Goal: Task Accomplishment & Management: Complete application form

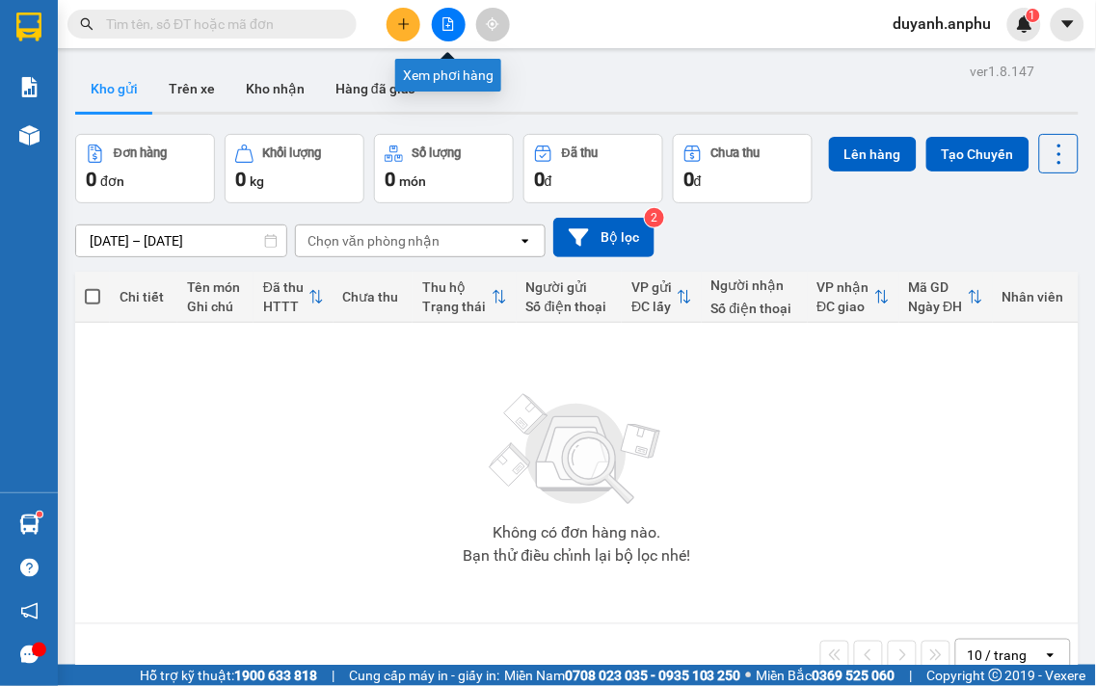
click at [451, 27] on icon "file-add" at bounding box center [448, 23] width 13 height 13
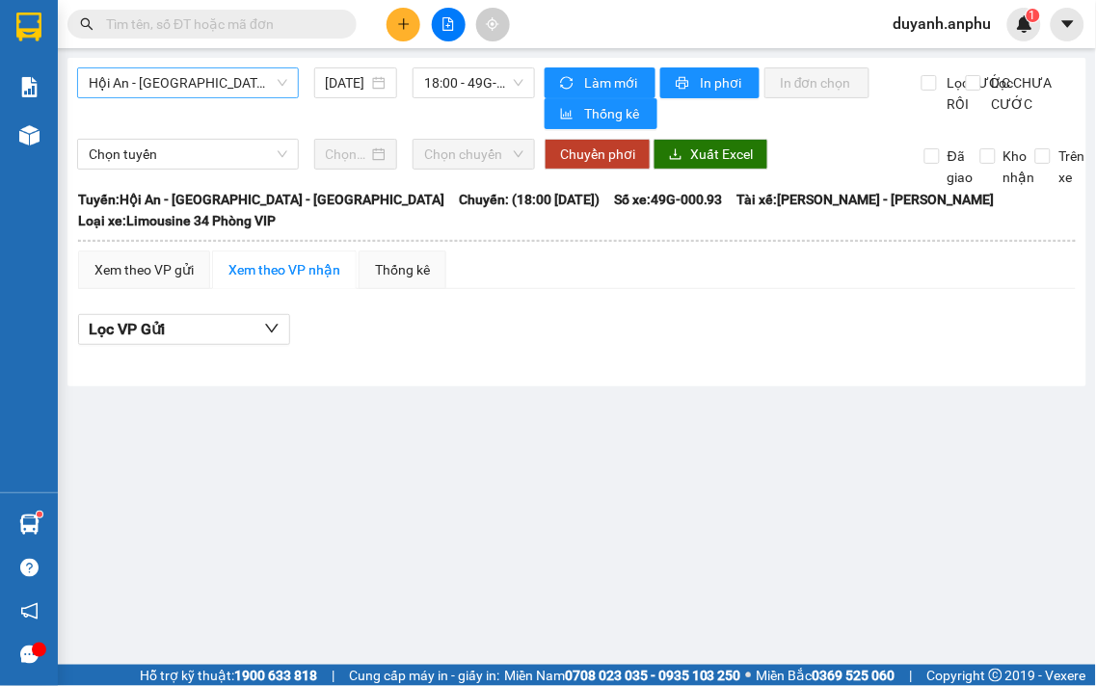
click at [256, 82] on span "Hội An - [GEOGRAPHIC_DATA] - [GEOGRAPHIC_DATA]" at bounding box center [188, 82] width 199 height 29
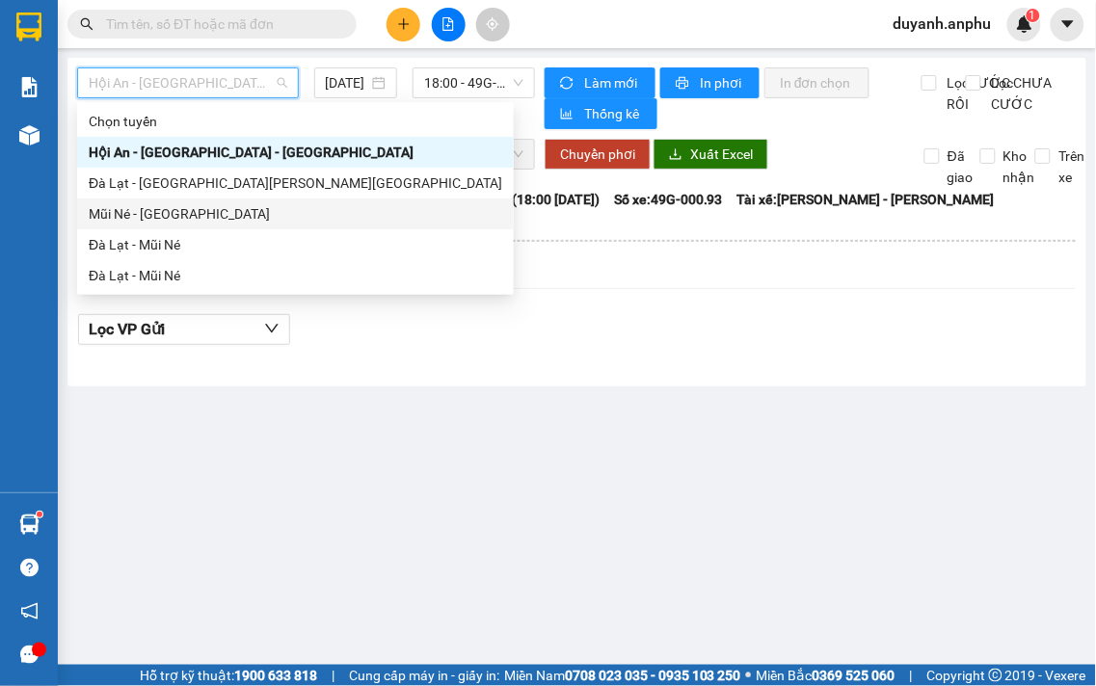
click at [191, 210] on div "Mũi Né - [GEOGRAPHIC_DATA]" at bounding box center [296, 213] width 414 height 21
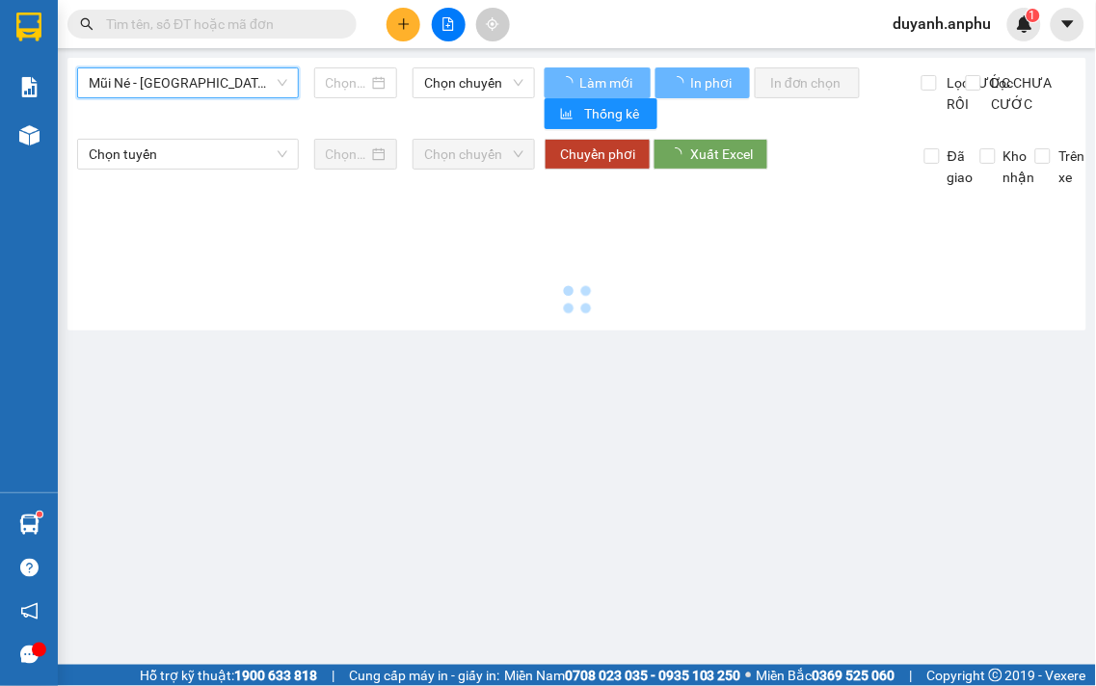
type input "[DATE]"
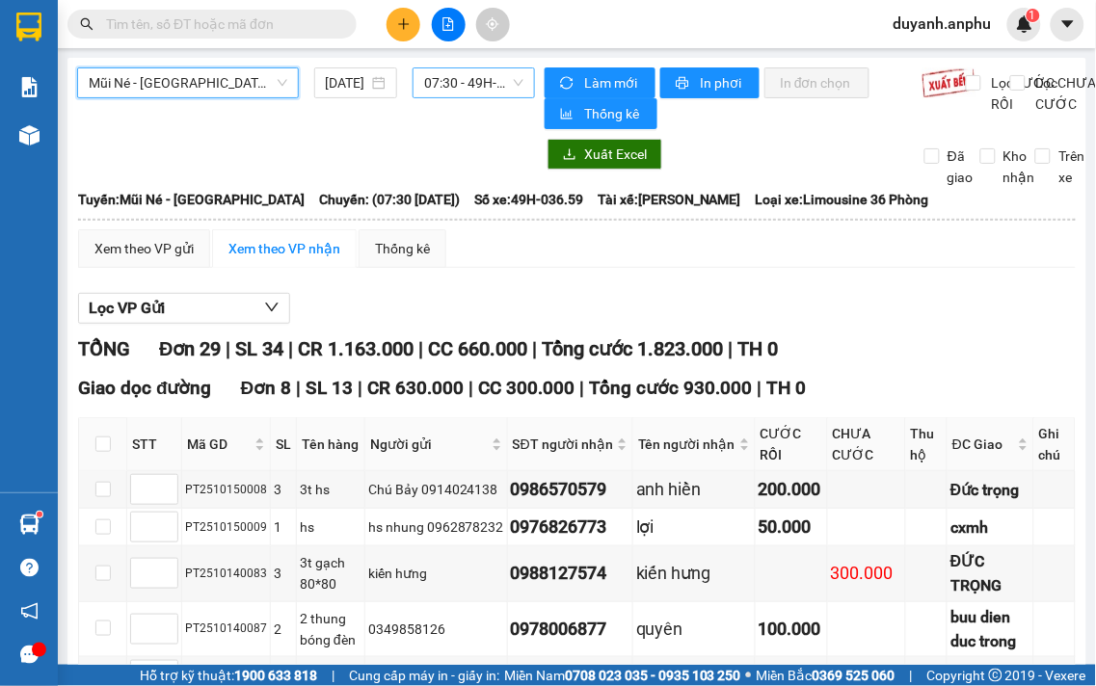
click at [453, 88] on span "07:30 - 49H-036.59" at bounding box center [473, 82] width 99 height 29
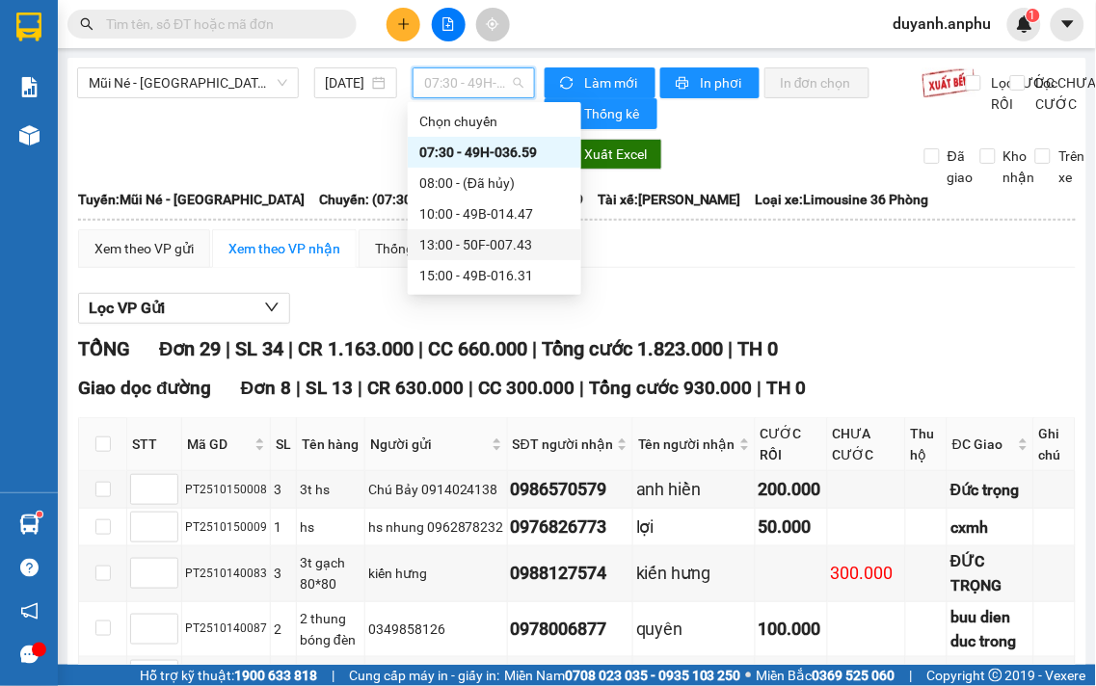
click at [438, 237] on div "13:00 - 50F-007.43" at bounding box center [494, 244] width 150 height 21
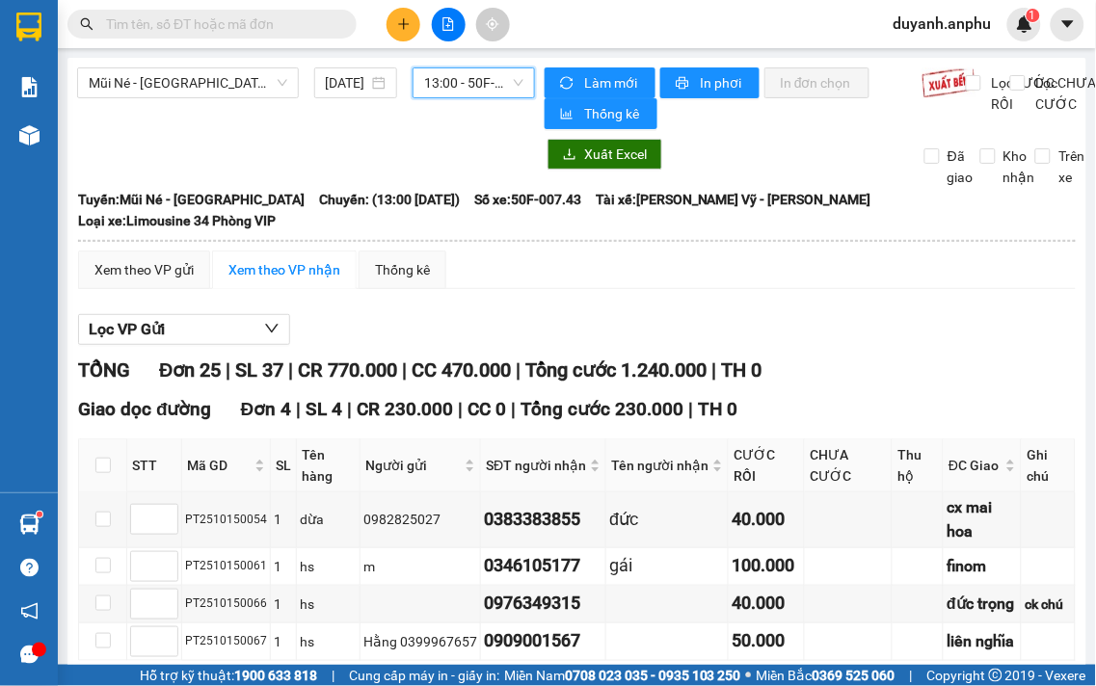
click at [516, 78] on span "13:00 - 50F-007.43" at bounding box center [473, 82] width 99 height 29
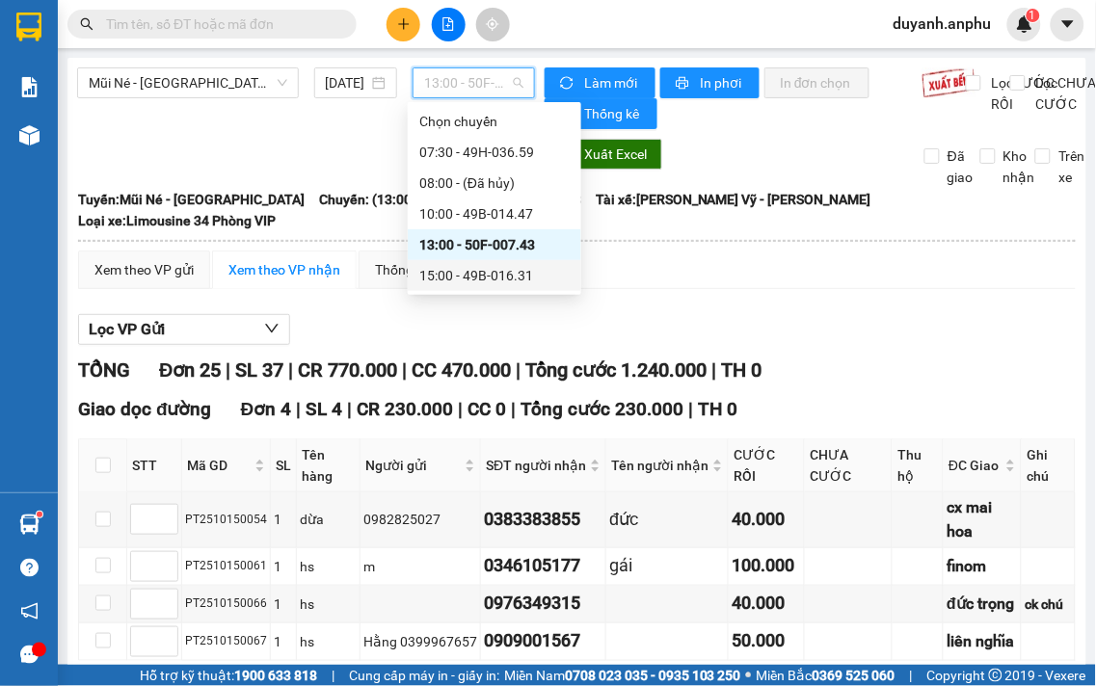
click at [455, 267] on div "15:00 - 49B-016.31" at bounding box center [494, 275] width 150 height 21
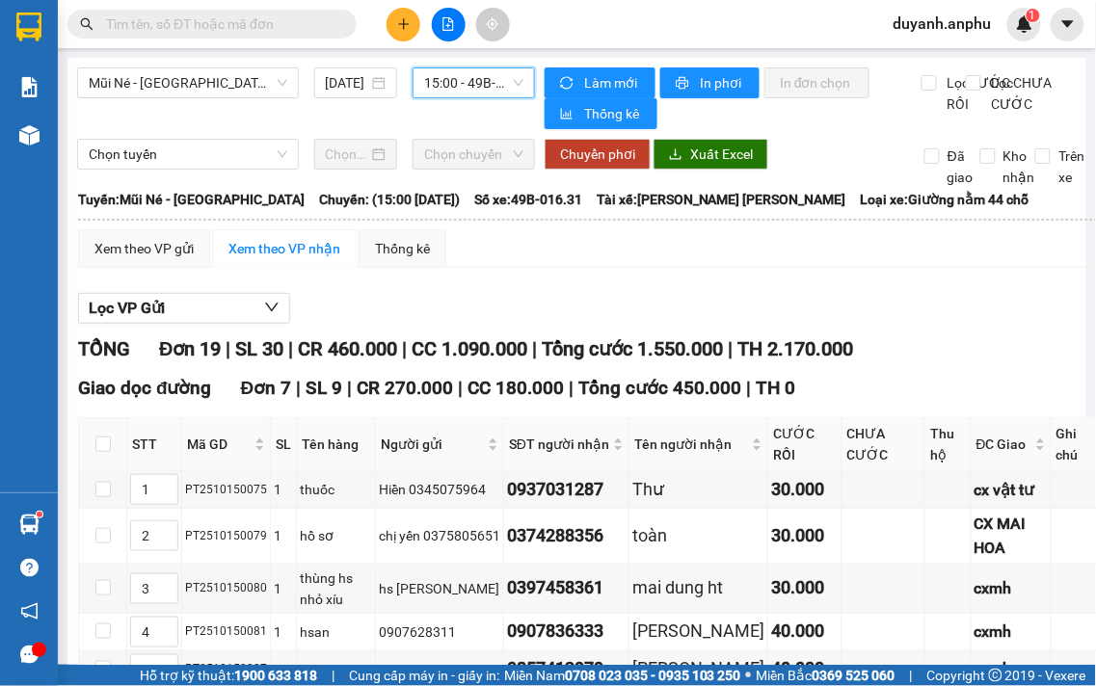
click at [511, 80] on span "15:00 - 49B-016.31" at bounding box center [473, 82] width 99 height 29
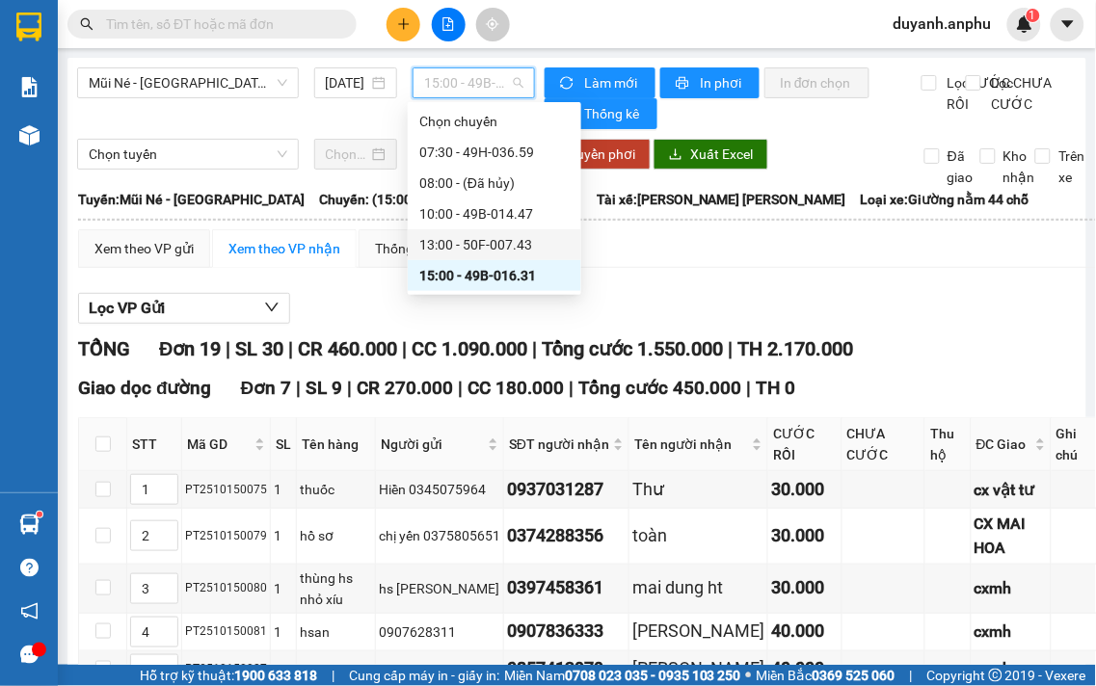
click at [468, 239] on div "13:00 - 50F-007.43" at bounding box center [494, 244] width 150 height 21
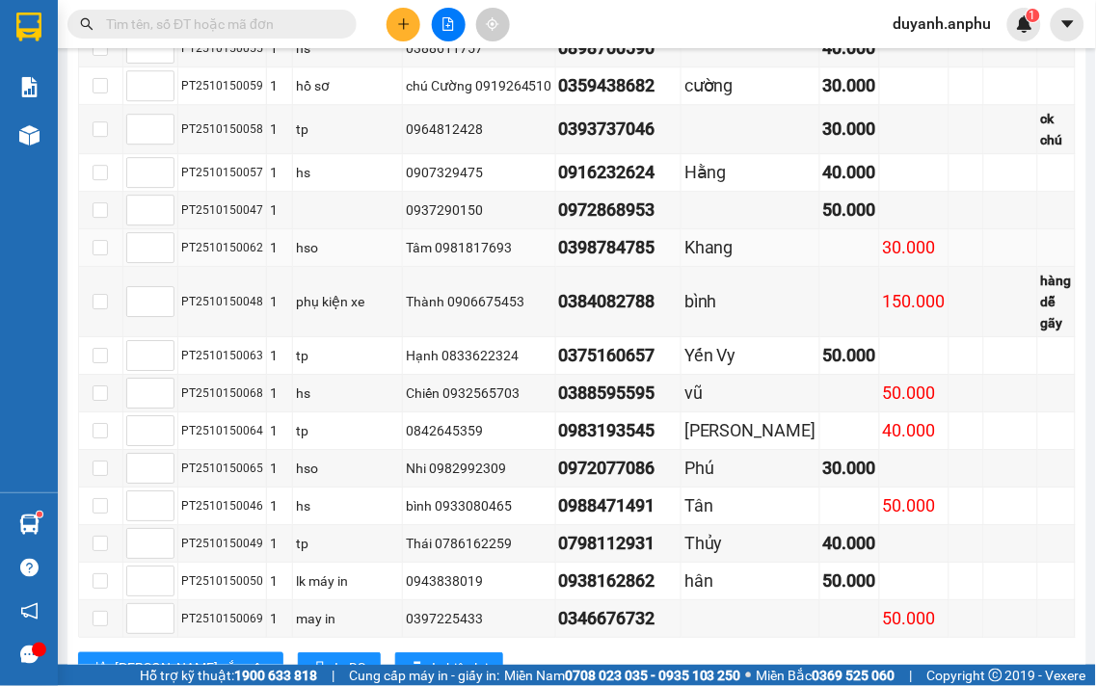
scroll to position [1071, 0]
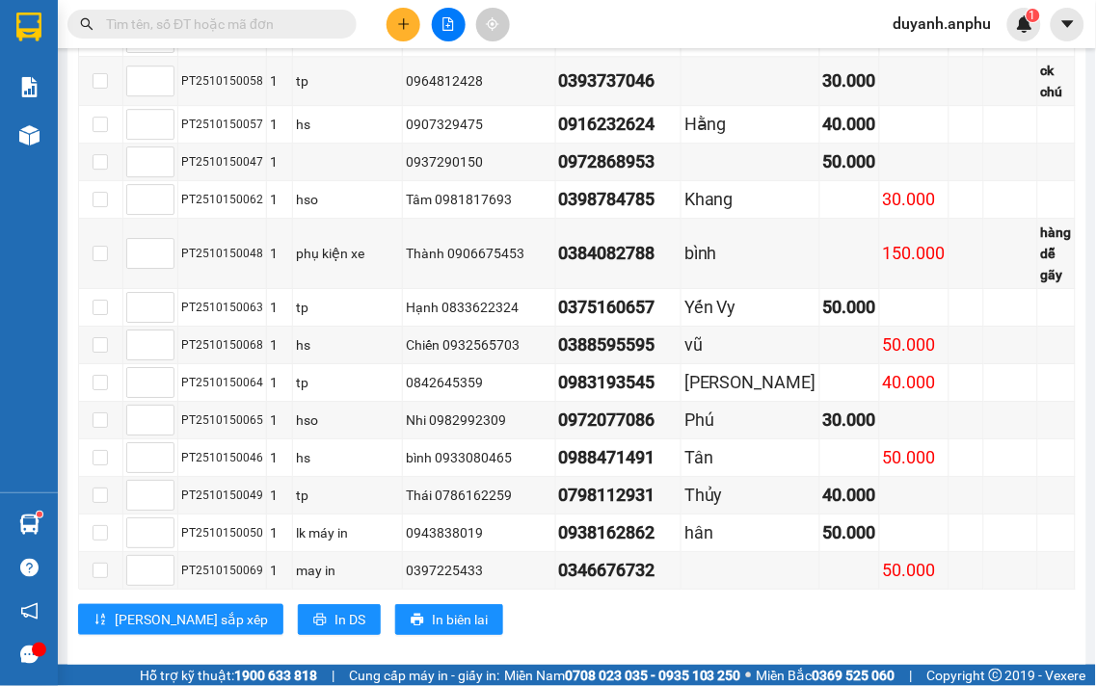
click at [123, 31] on input "text" at bounding box center [220, 23] width 228 height 21
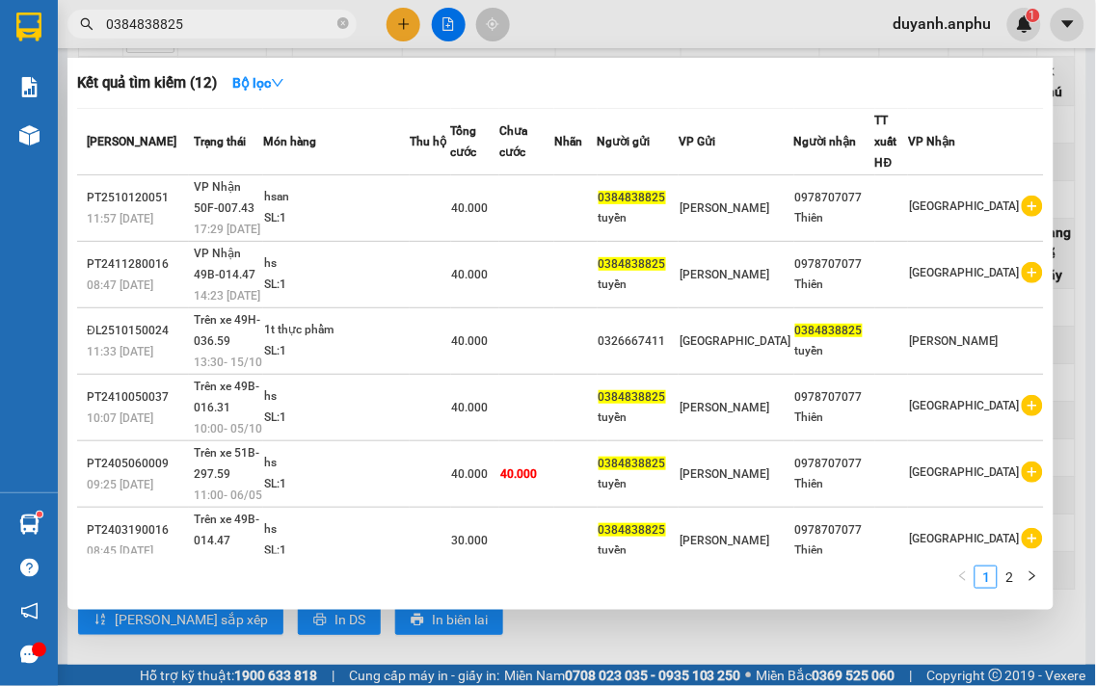
type input "0384838825"
click at [345, 25] on icon "close-circle" at bounding box center [343, 23] width 12 height 12
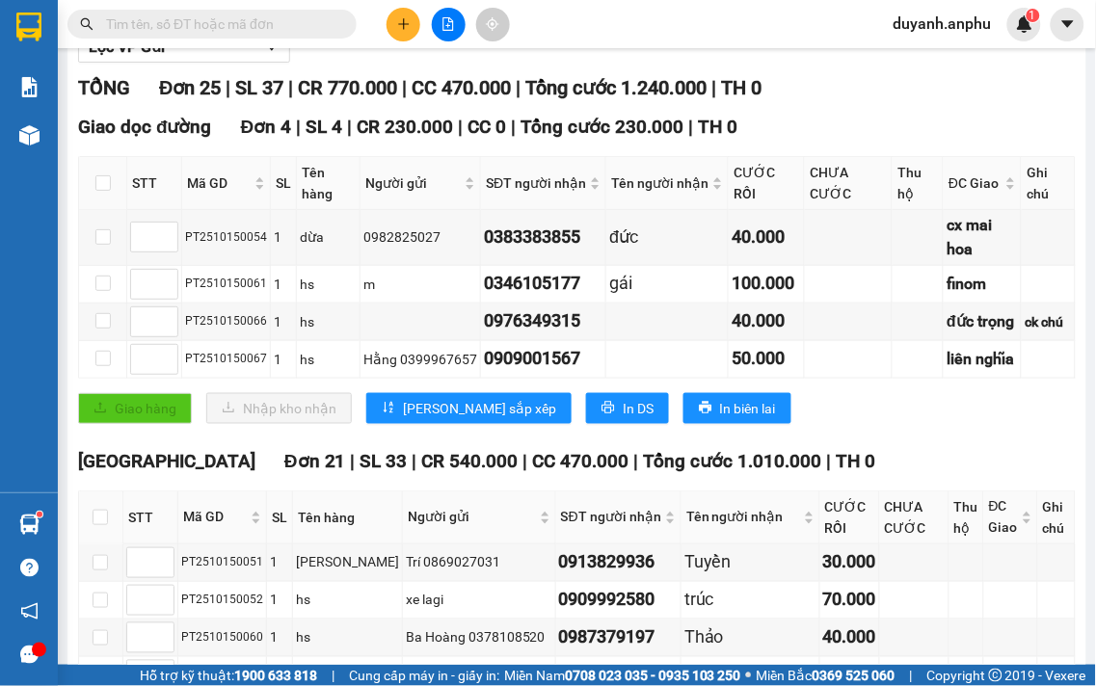
scroll to position [7, 0]
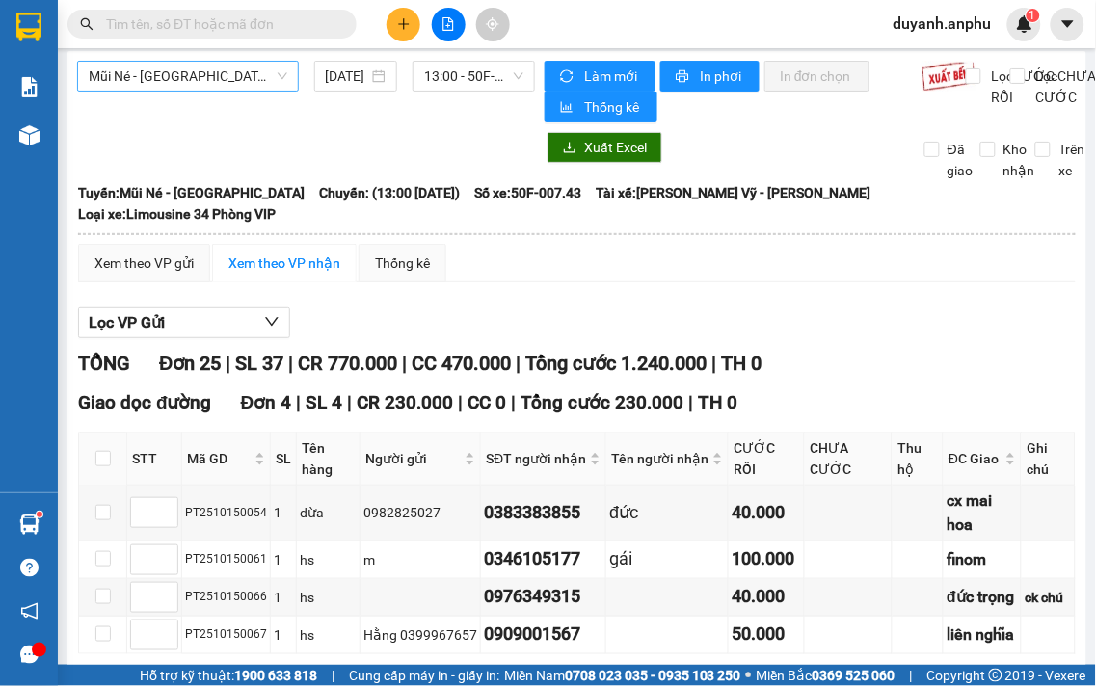
click at [256, 79] on span "Mũi Né - [GEOGRAPHIC_DATA]" at bounding box center [188, 76] width 199 height 29
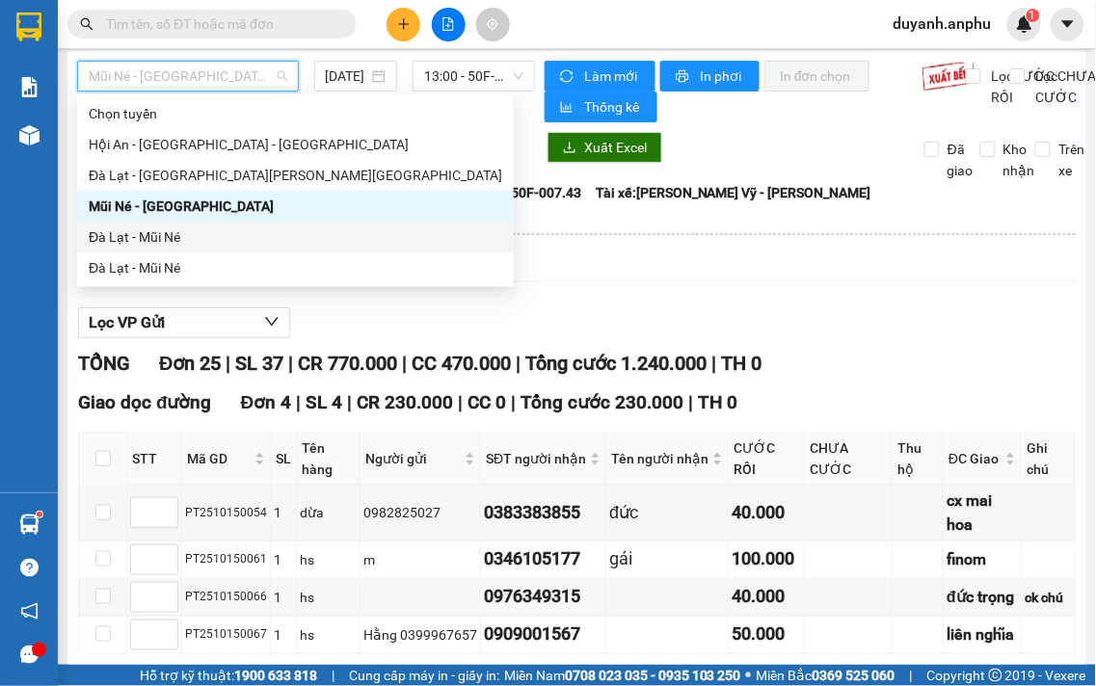
click at [200, 232] on div "Đà Lạt - Mũi Né" at bounding box center [296, 237] width 414 height 21
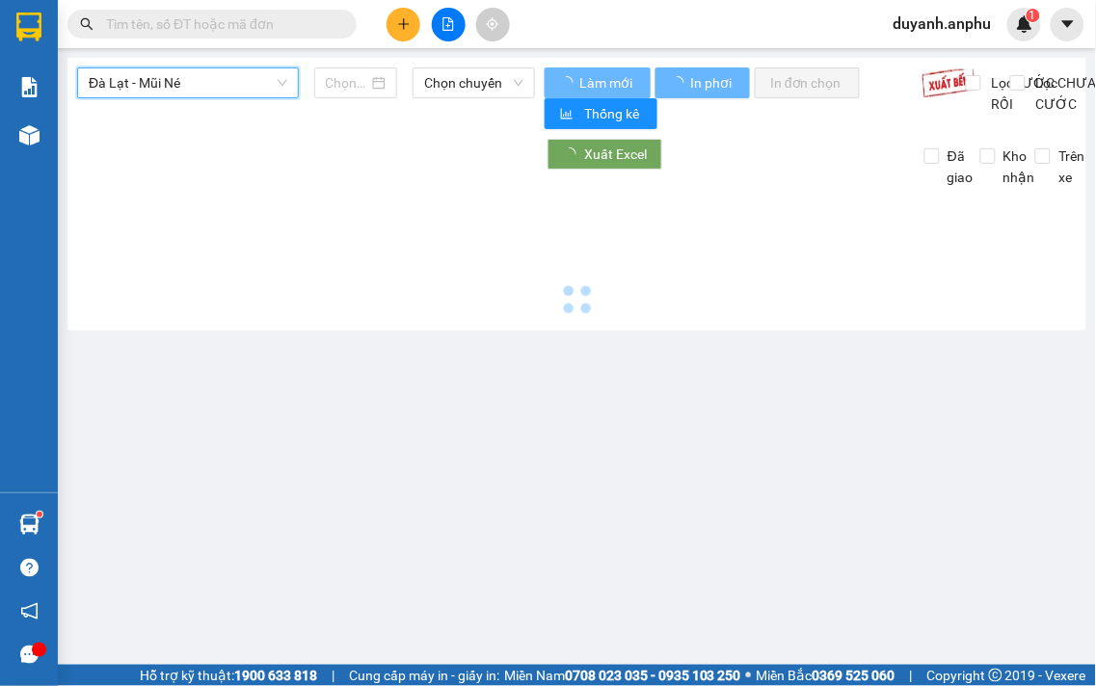
type input "[DATE]"
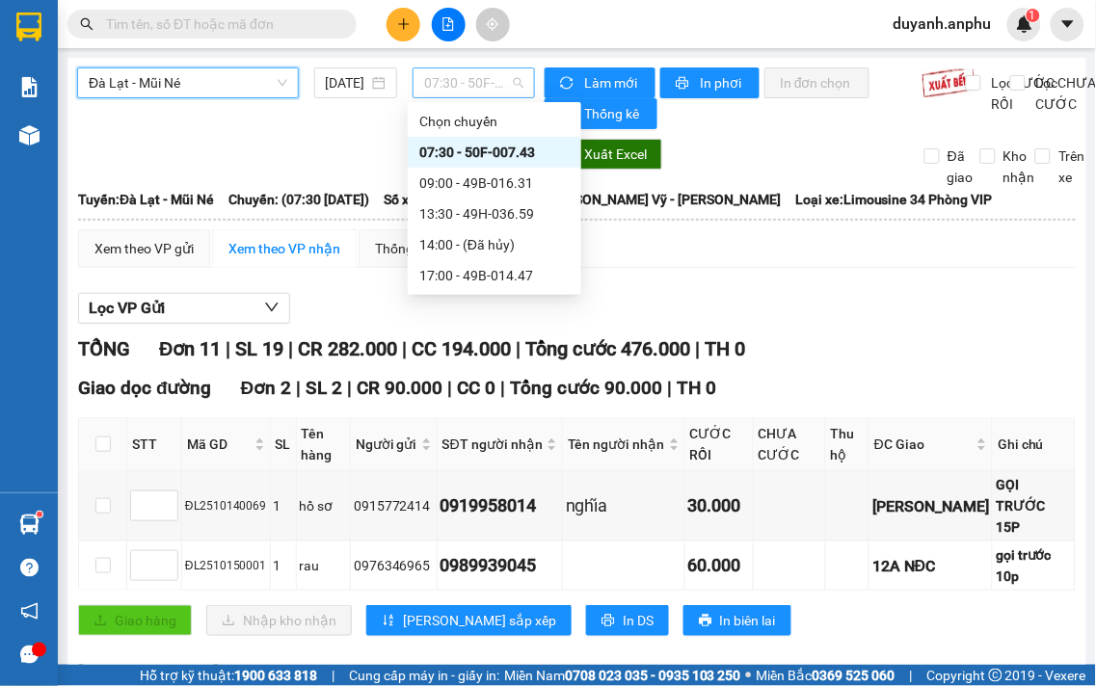
click at [471, 88] on span "07:30 - 50F-007.43" at bounding box center [473, 82] width 99 height 29
click at [459, 212] on div "13:30 - 49H-036.59" at bounding box center [494, 213] width 150 height 21
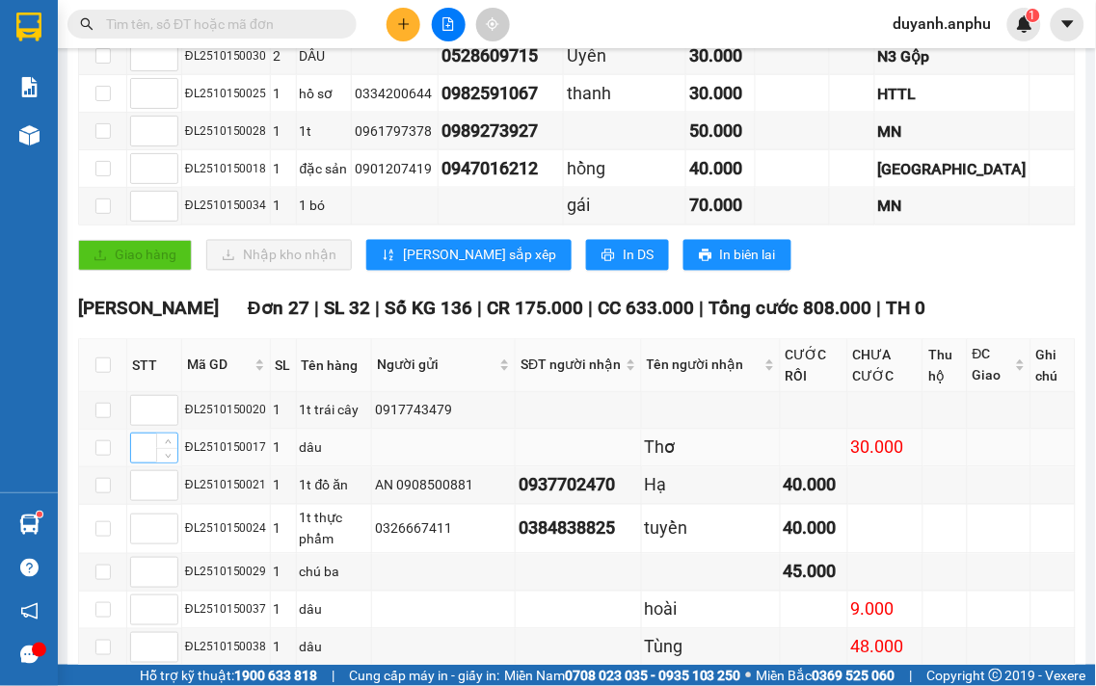
scroll to position [512, 0]
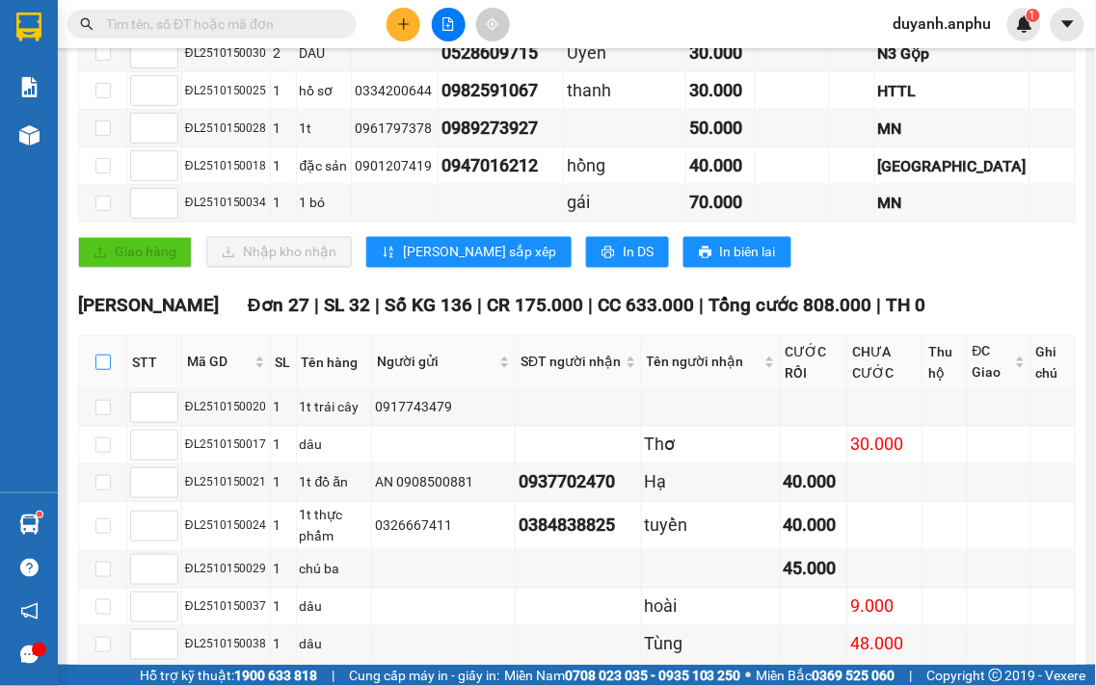
click at [109, 355] on input "checkbox" at bounding box center [102, 362] width 15 height 15
checkbox input "true"
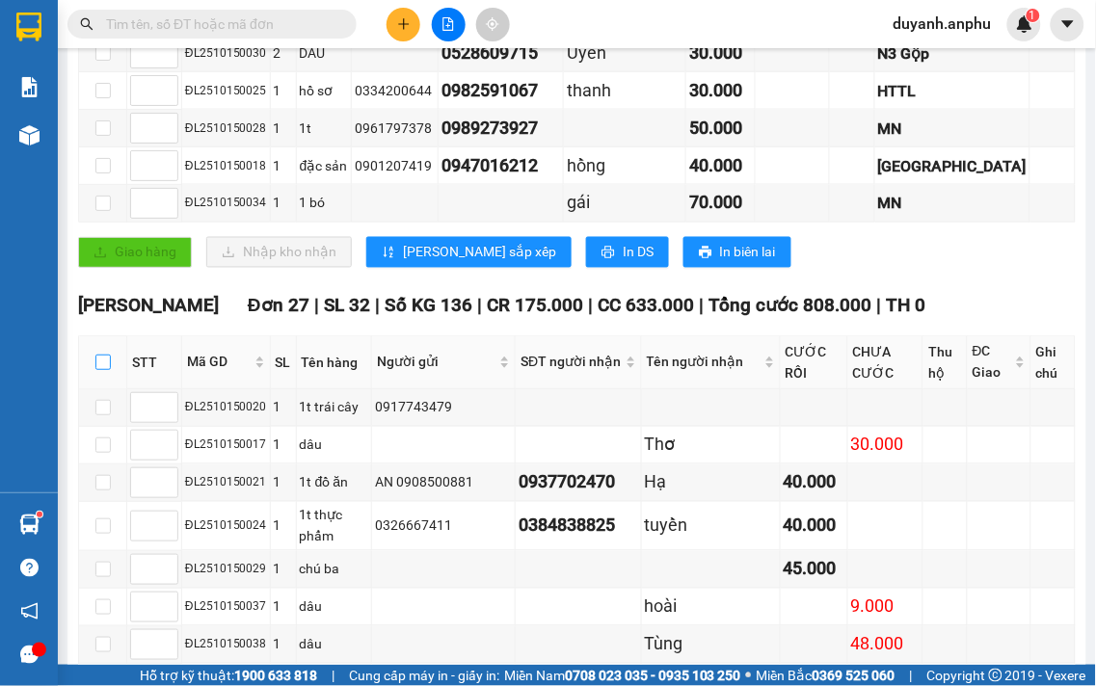
checkbox input "true"
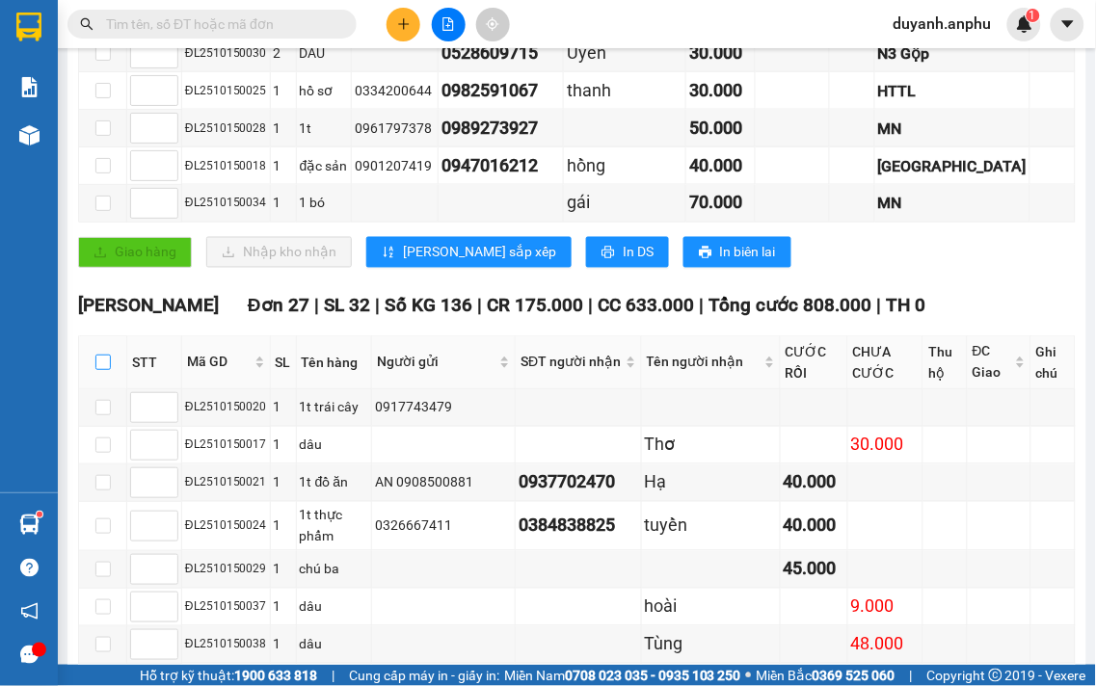
checkbox input "true"
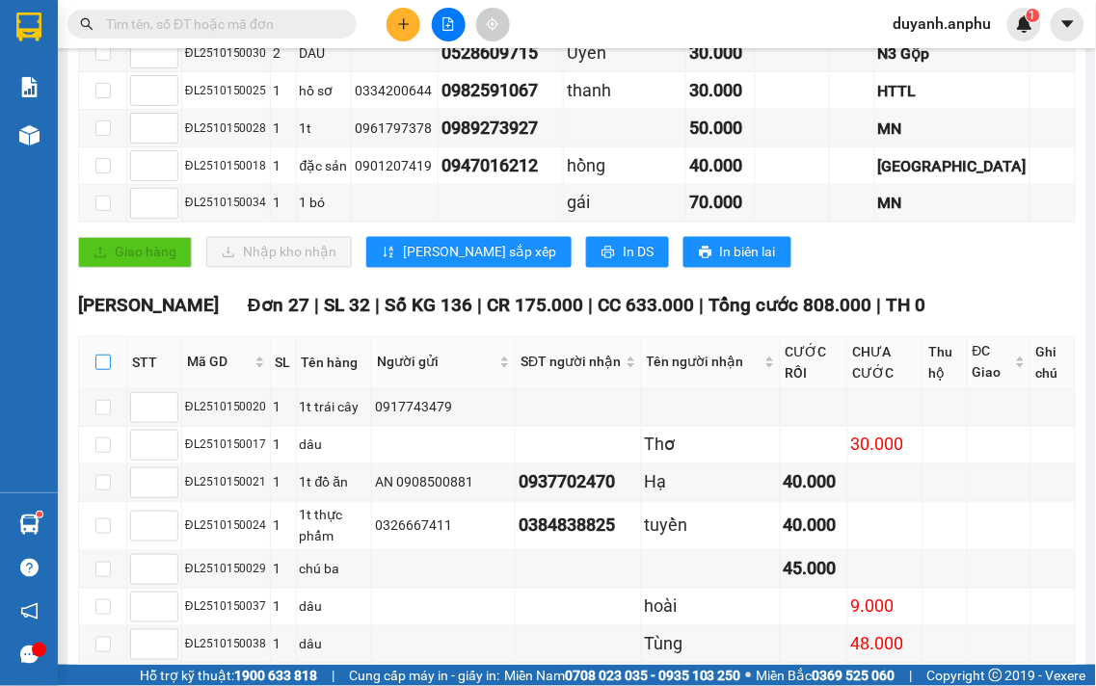
checkbox input "true"
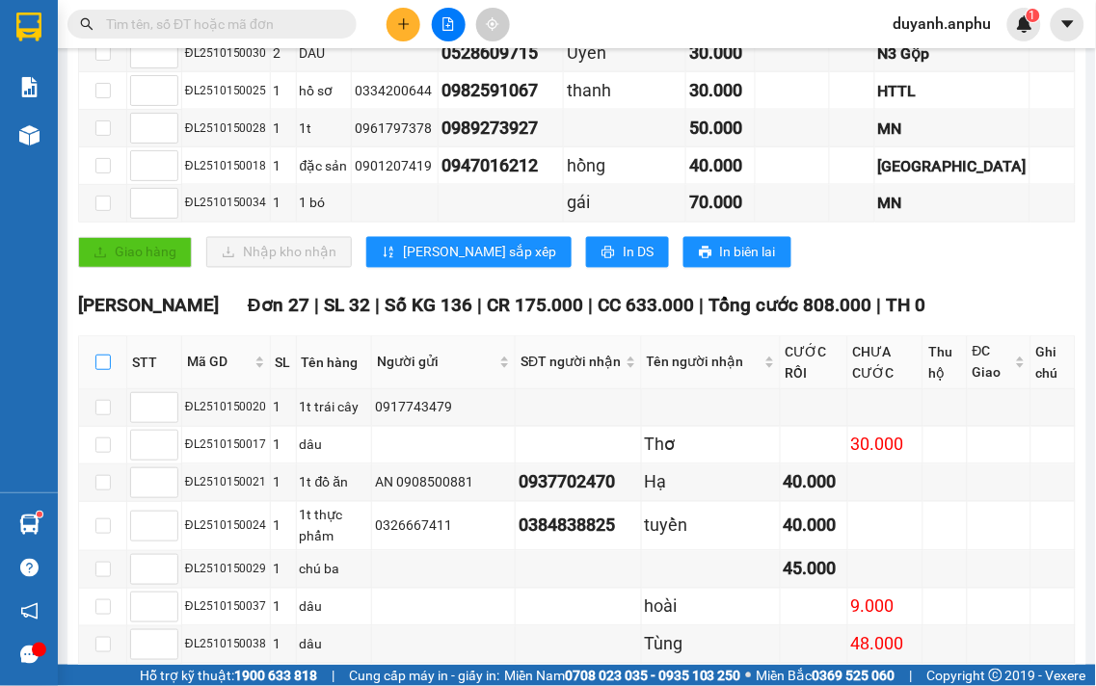
checkbox input "true"
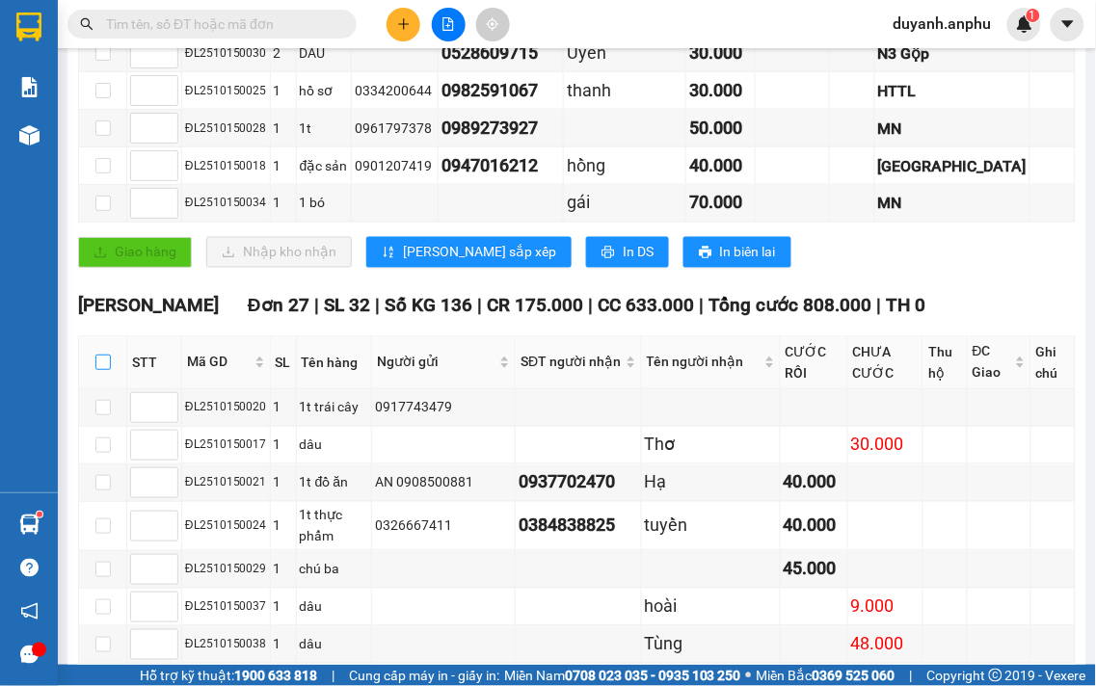
checkbox input "true"
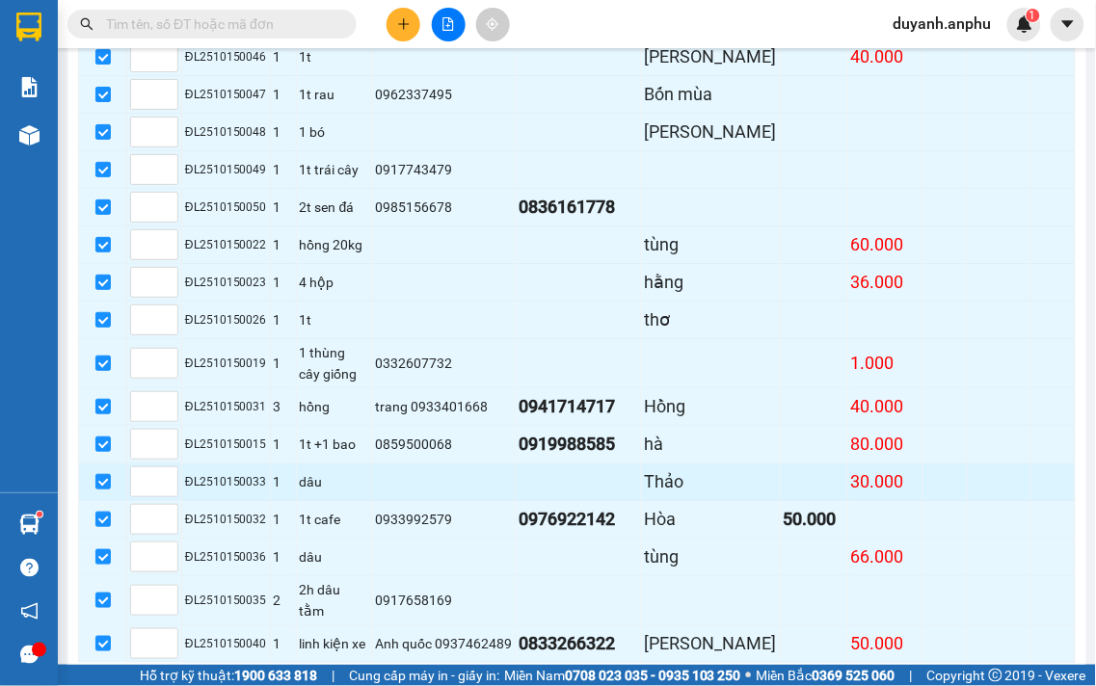
scroll to position [1369, 0]
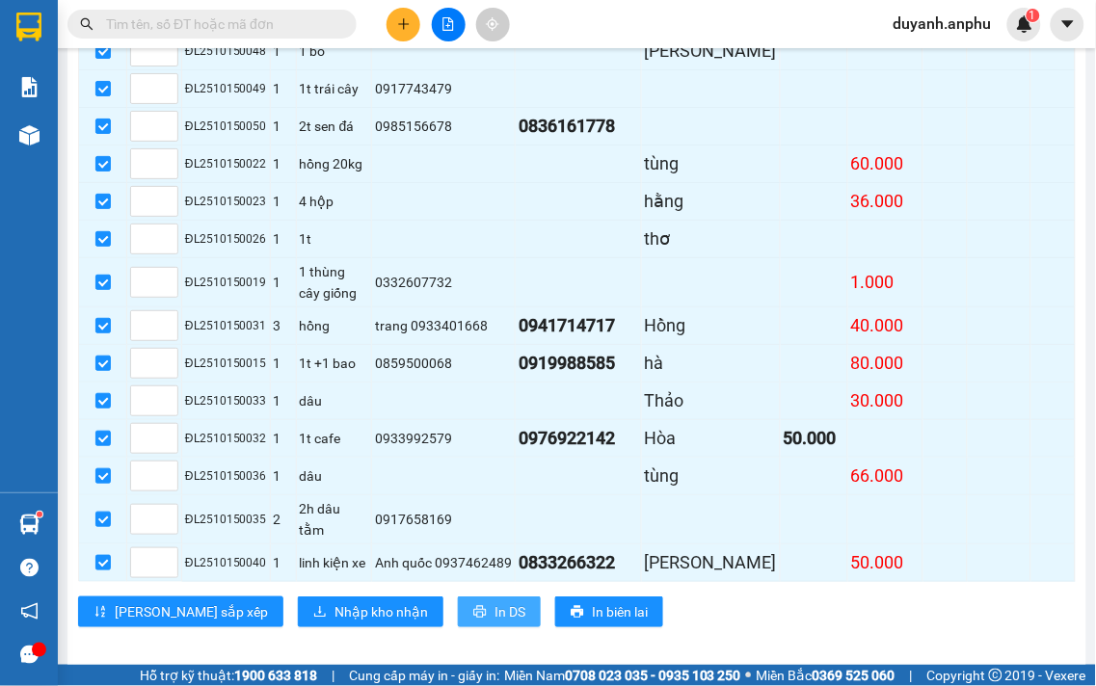
click at [495, 602] on span "In DS" at bounding box center [510, 612] width 31 height 21
click at [409, 23] on icon "plus" at bounding box center [403, 23] width 13 height 13
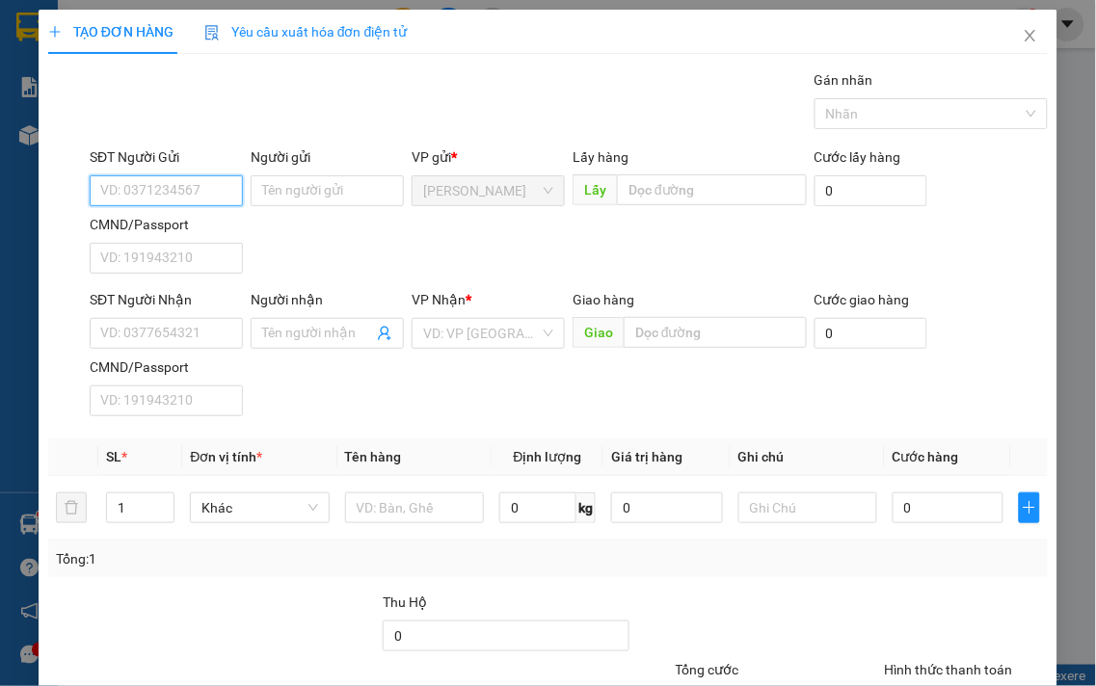
click at [185, 195] on input "SĐT Người Gửi" at bounding box center [166, 190] width 153 height 31
type input "0933039002"
drag, startPoint x: 186, startPoint y: 194, endPoint x: 89, endPoint y: 189, distance: 97.5
click at [90, 189] on input "0933039002" at bounding box center [166, 190] width 153 height 31
click at [155, 336] on input "SĐT Người Nhận" at bounding box center [166, 333] width 153 height 31
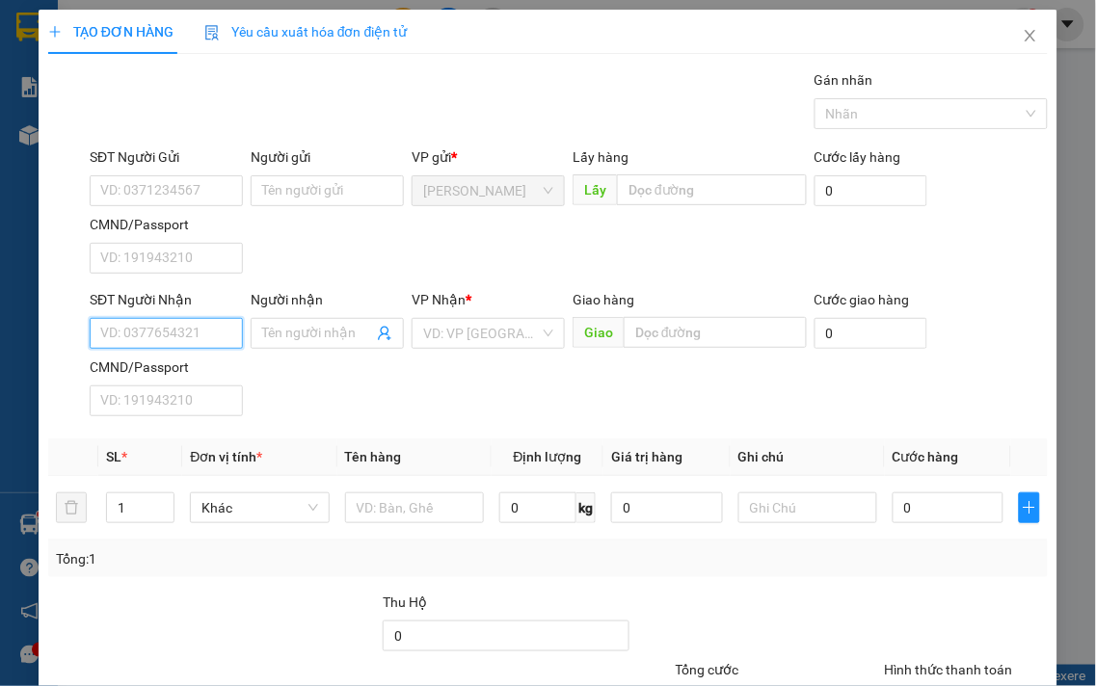
paste input "0933039002"
type input "0933039002"
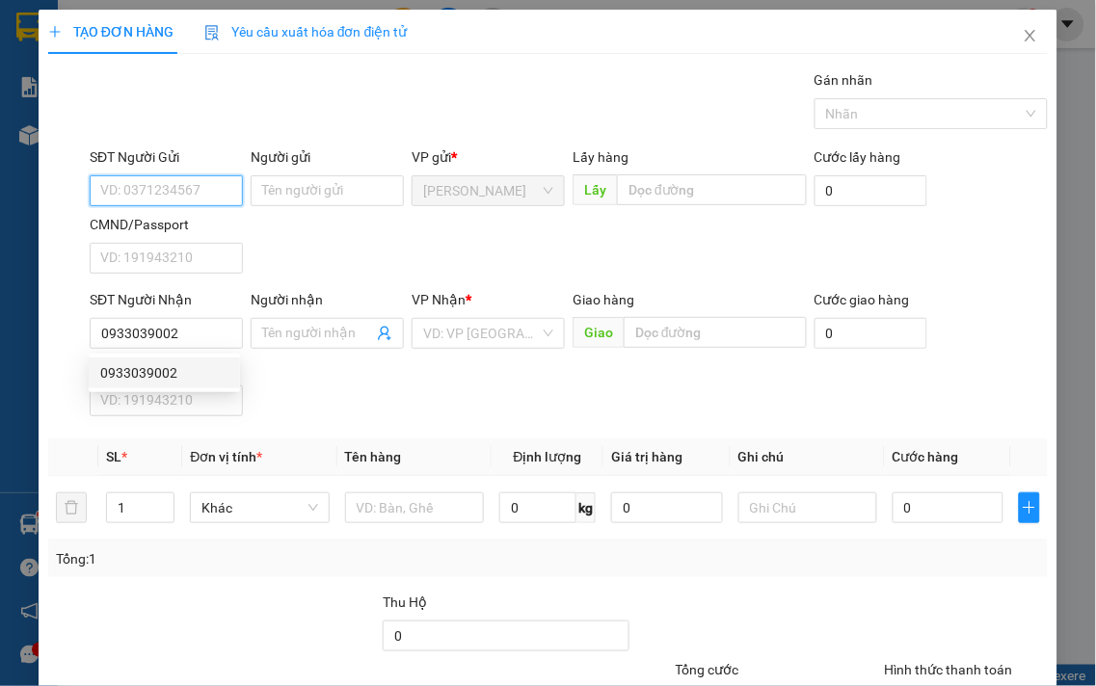
click at [175, 179] on input "SĐT Người Gửi" at bounding box center [166, 190] width 153 height 31
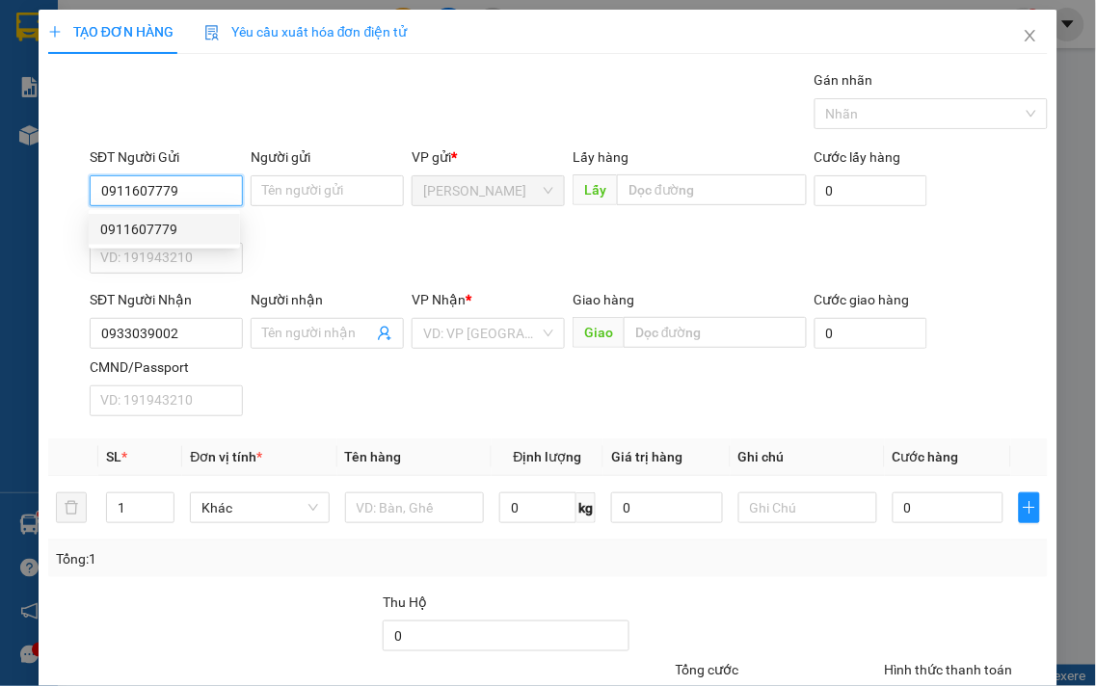
type input "0911607779"
click at [300, 235] on div "SĐT Người Gửi 0911607779 Người gửi Tên người gửi VP gửi * [PERSON_NAME] [PERSON…" at bounding box center [569, 214] width 966 height 135
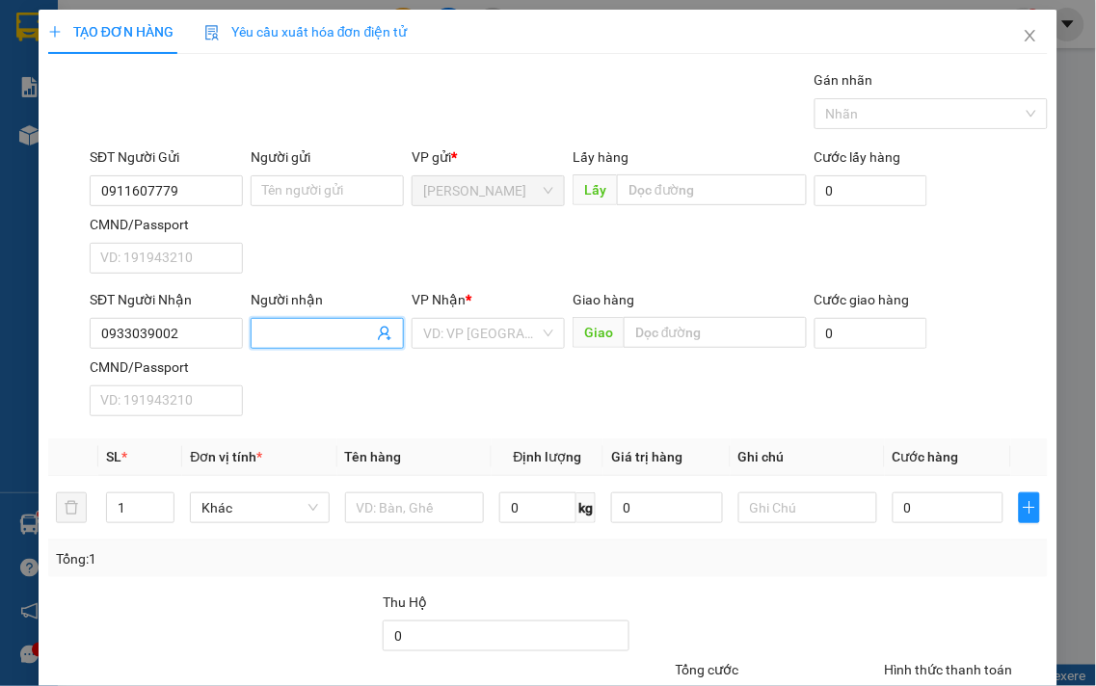
click at [292, 345] on span at bounding box center [327, 333] width 153 height 31
type input "[PERSON_NAME]"
click at [412, 248] on div "SĐT Người Gửi 0911607779 Người gửi Tên người gửi VP gửi * [PERSON_NAME] [PERSON…" at bounding box center [569, 214] width 966 height 135
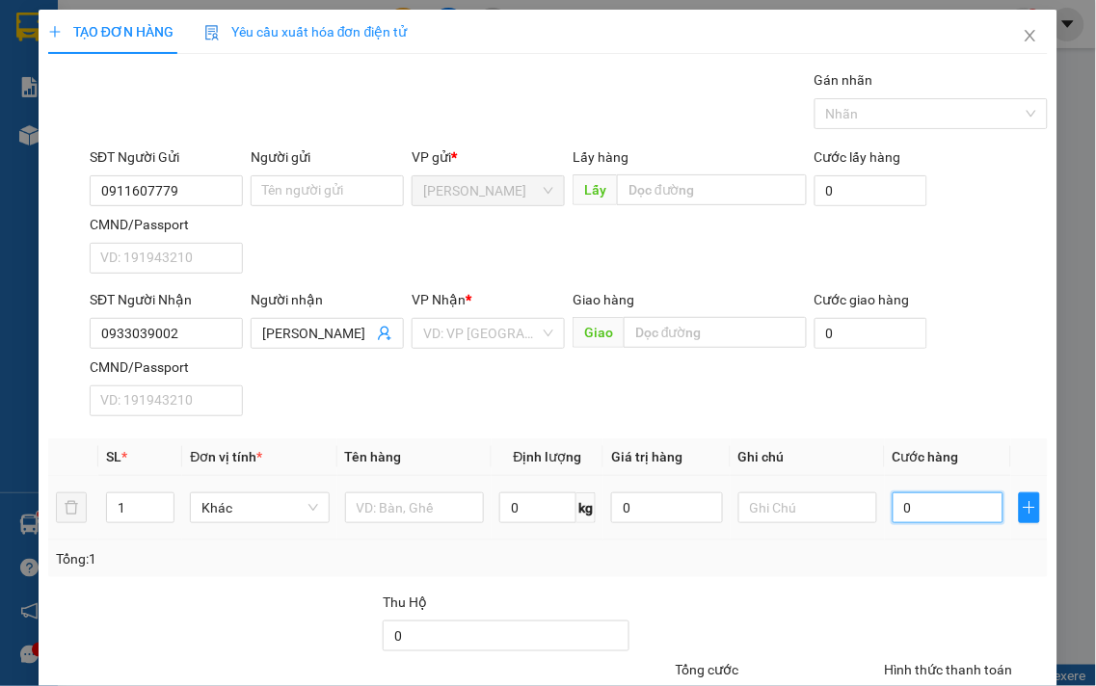
click at [933, 513] on input "0" at bounding box center [948, 508] width 111 height 31
type input "3"
type input "30"
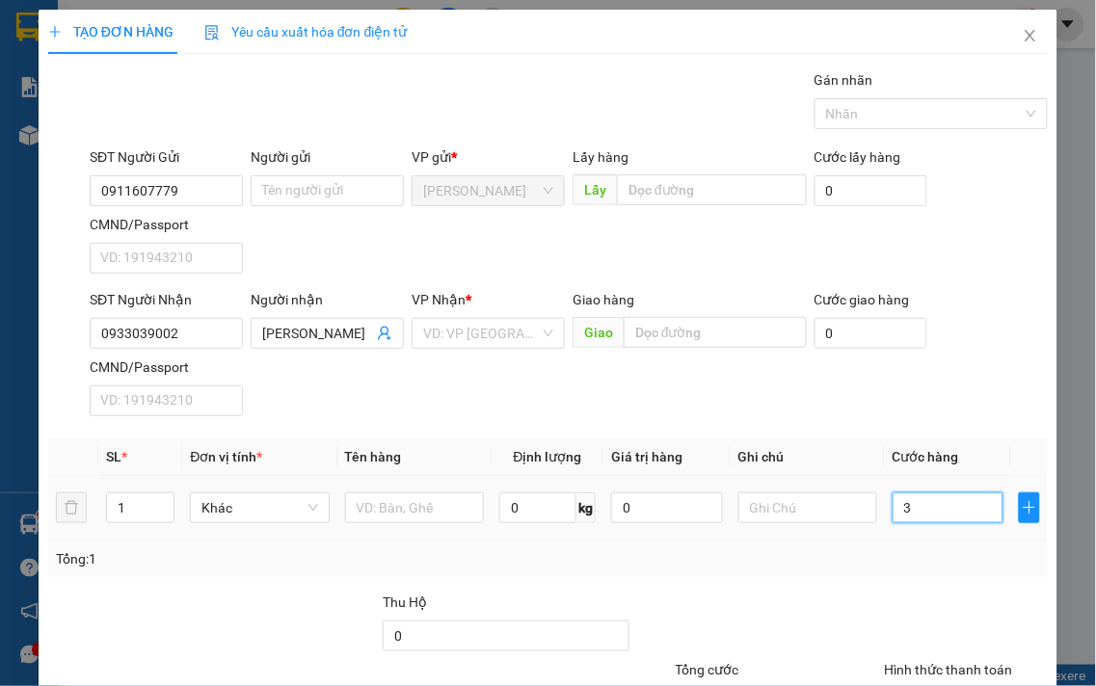
type input "30"
type input "30.000"
click at [858, 590] on div "Transit Pickup Surcharge Ids Transit Deliver Surcharge Ids Transit Deliver Surc…" at bounding box center [548, 439] width 1000 height 741
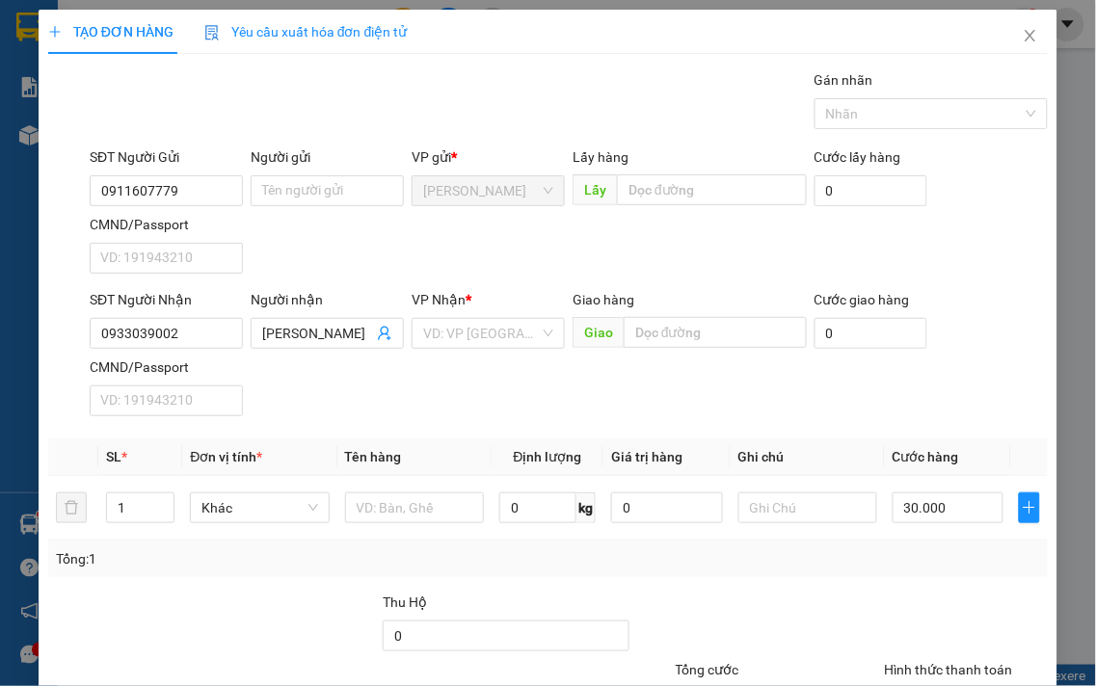
scroll to position [107, 0]
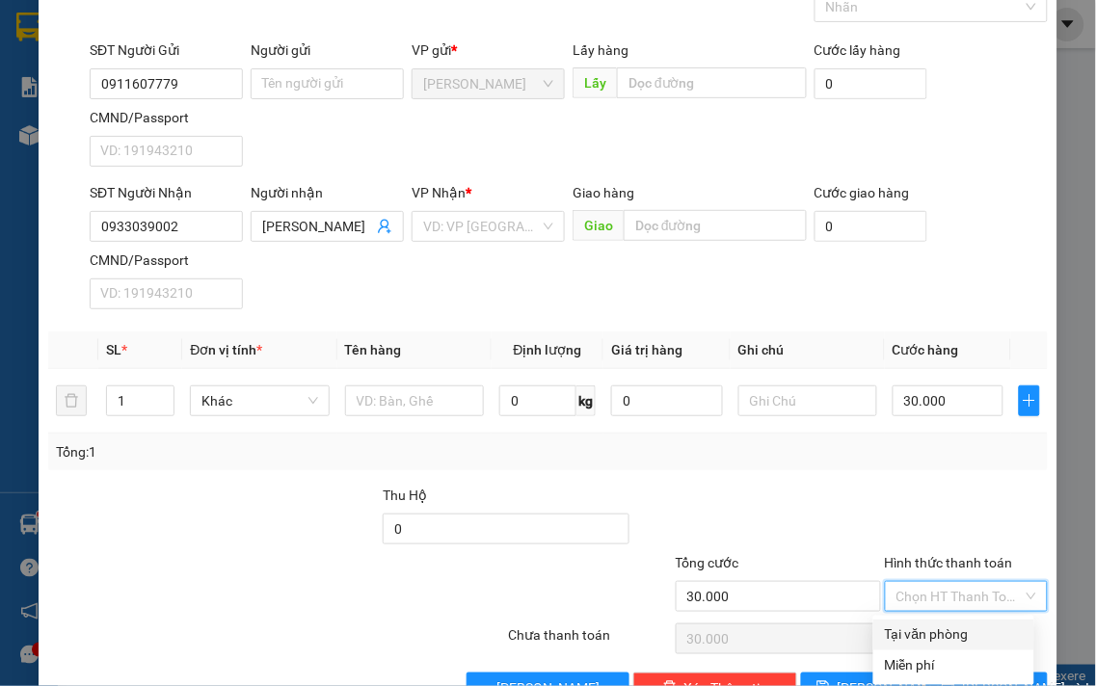
click at [933, 599] on input "Hình thức thanh toán" at bounding box center [960, 596] width 127 height 29
click at [917, 634] on div "Tại văn phòng" at bounding box center [954, 635] width 138 height 21
type input "0"
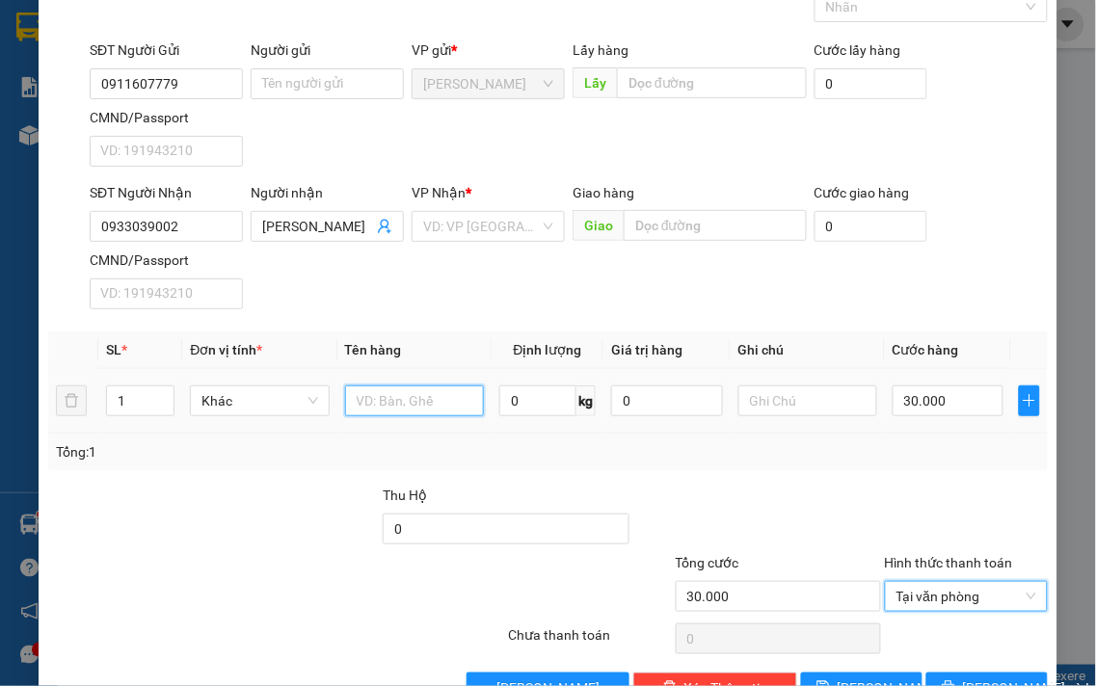
click at [439, 407] on input "text" at bounding box center [414, 401] width 139 height 31
type input "hso"
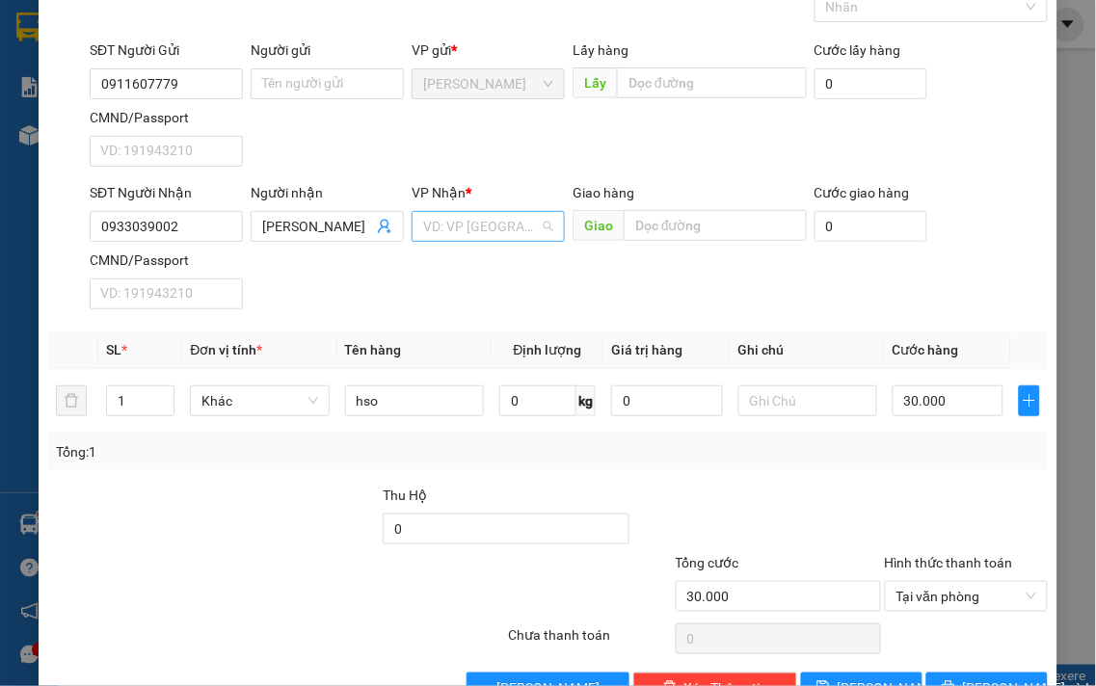
click at [485, 227] on input "search" at bounding box center [481, 226] width 117 height 29
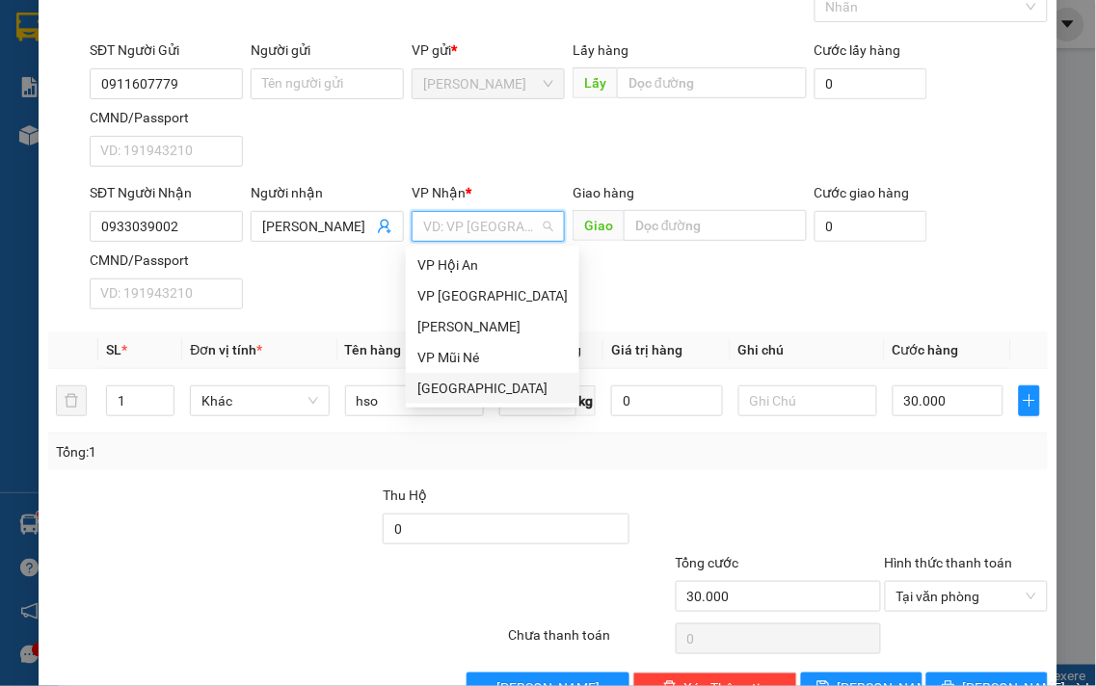
click at [435, 382] on div "[GEOGRAPHIC_DATA]" at bounding box center [492, 388] width 150 height 21
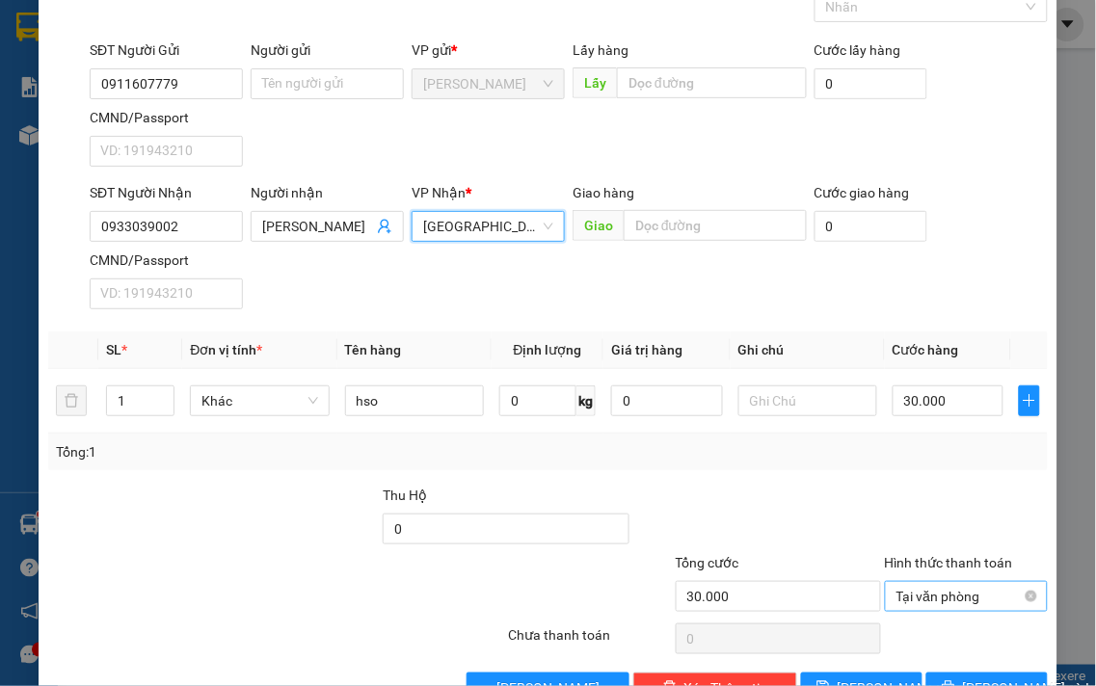
click at [941, 603] on span "Tại văn phòng" at bounding box center [967, 596] width 141 height 29
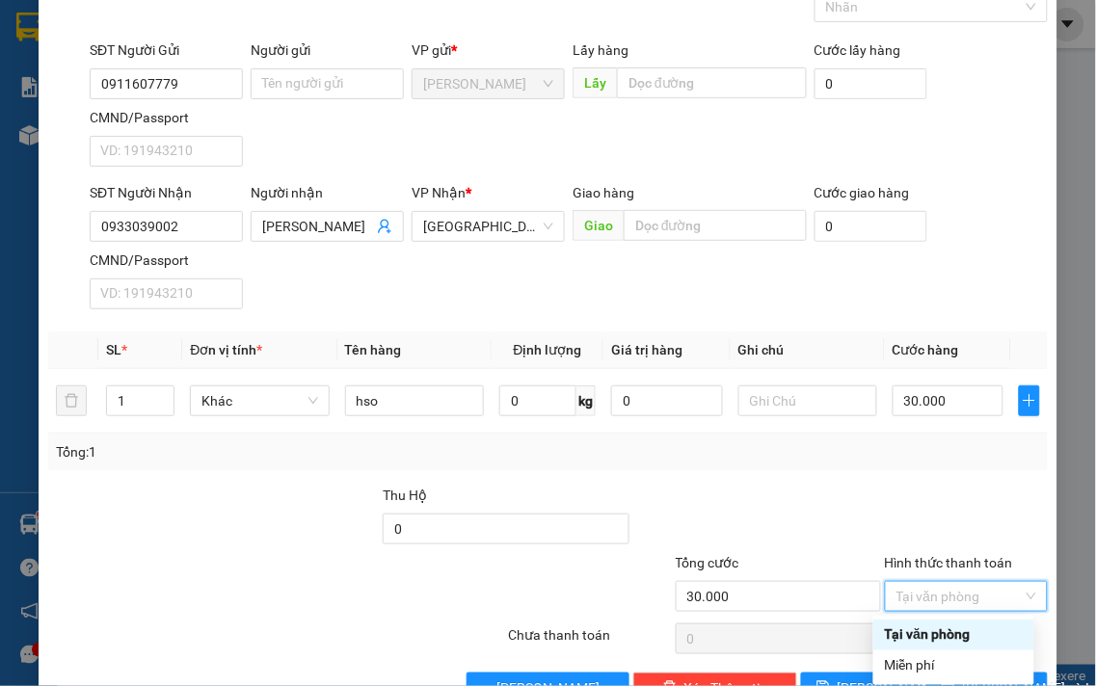
drag, startPoint x: 909, startPoint y: 633, endPoint x: 875, endPoint y: 566, distance: 75.5
click at [909, 632] on div "Tại văn phòng" at bounding box center [954, 635] width 138 height 21
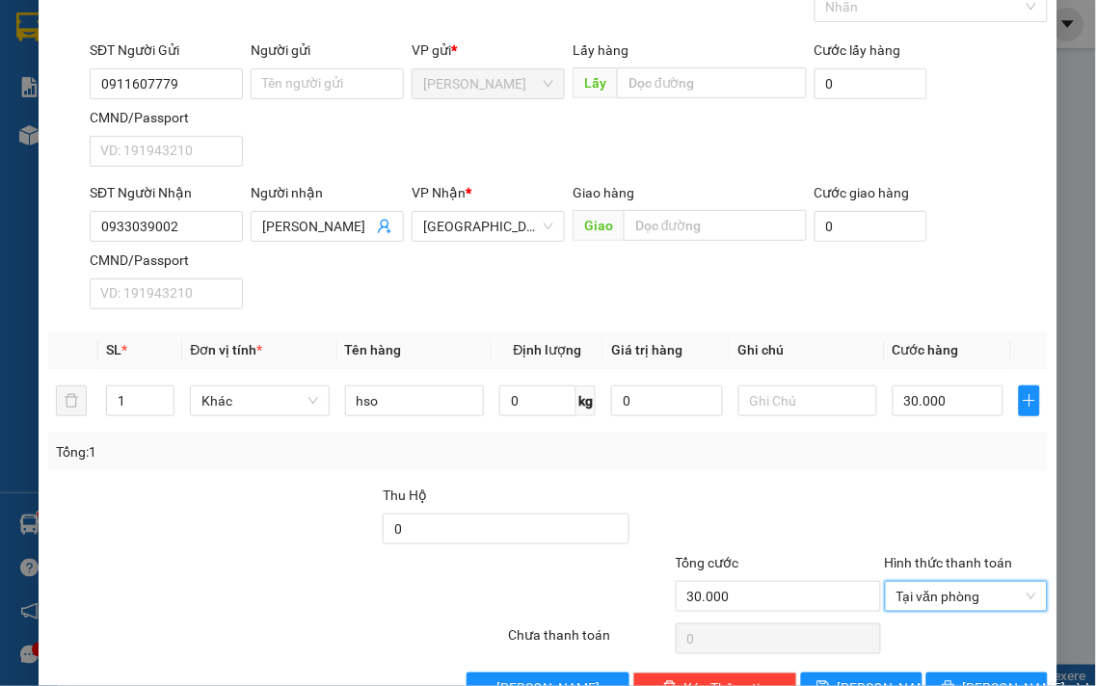
click at [881, 480] on div "Transit Pickup Surcharge Ids Transit Deliver Surcharge Ids Transit Deliver Surc…" at bounding box center [548, 332] width 1000 height 741
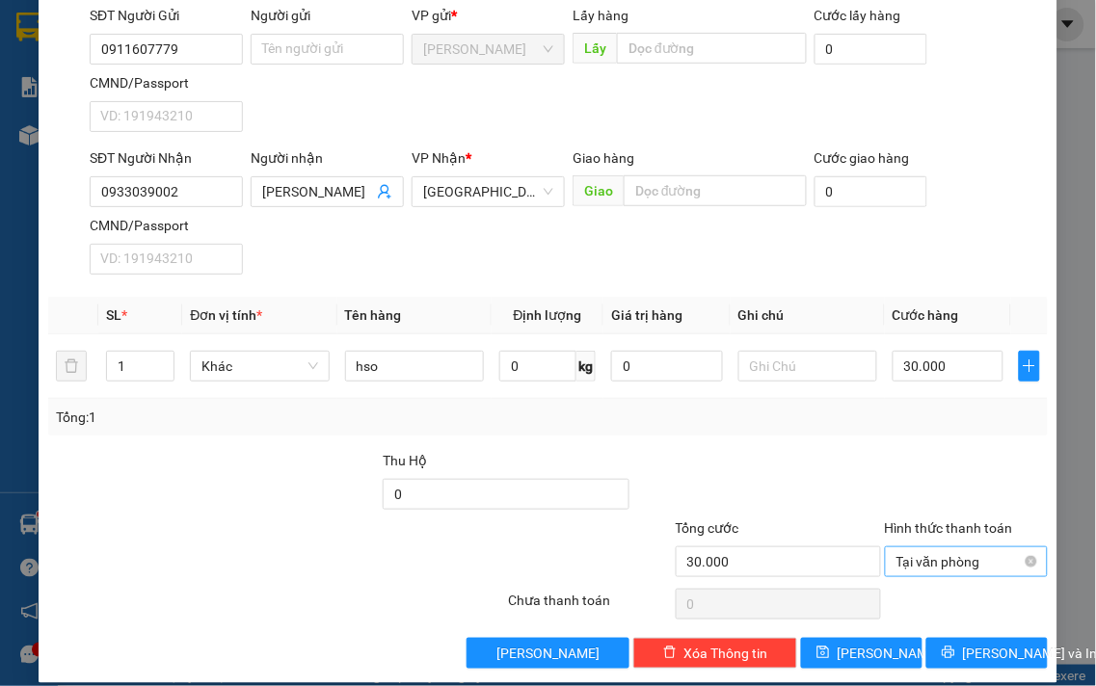
scroll to position [161, 0]
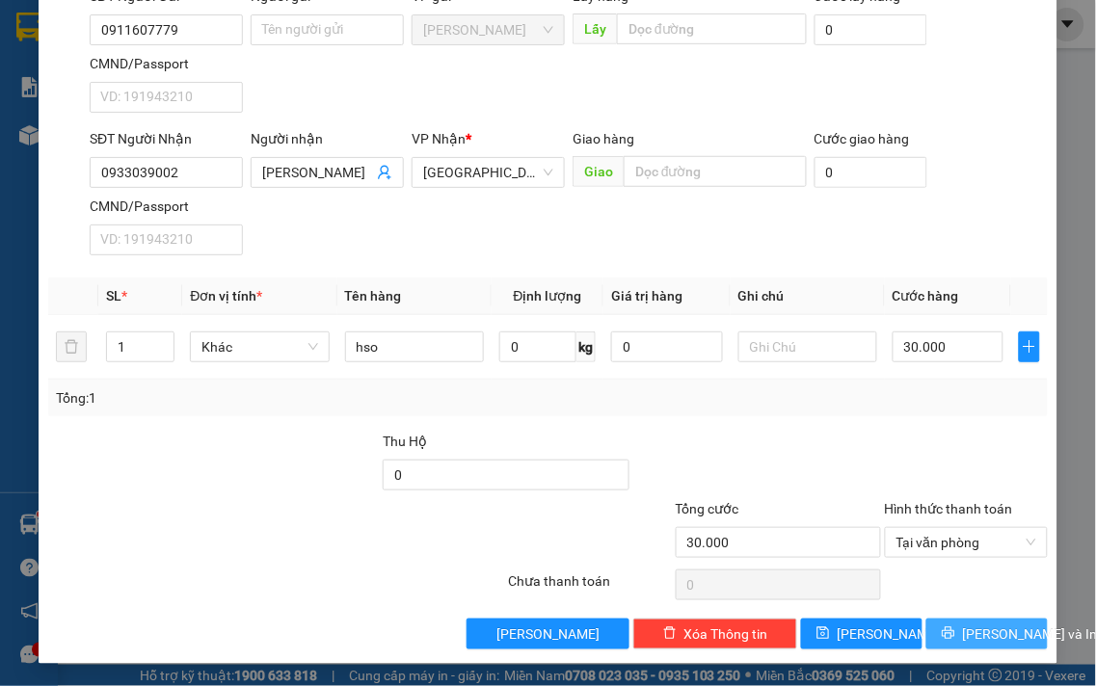
drag, startPoint x: 976, startPoint y: 638, endPoint x: 962, endPoint y: 633, distance: 14.3
click at [975, 637] on span "[PERSON_NAME] và In" at bounding box center [1030, 634] width 135 height 21
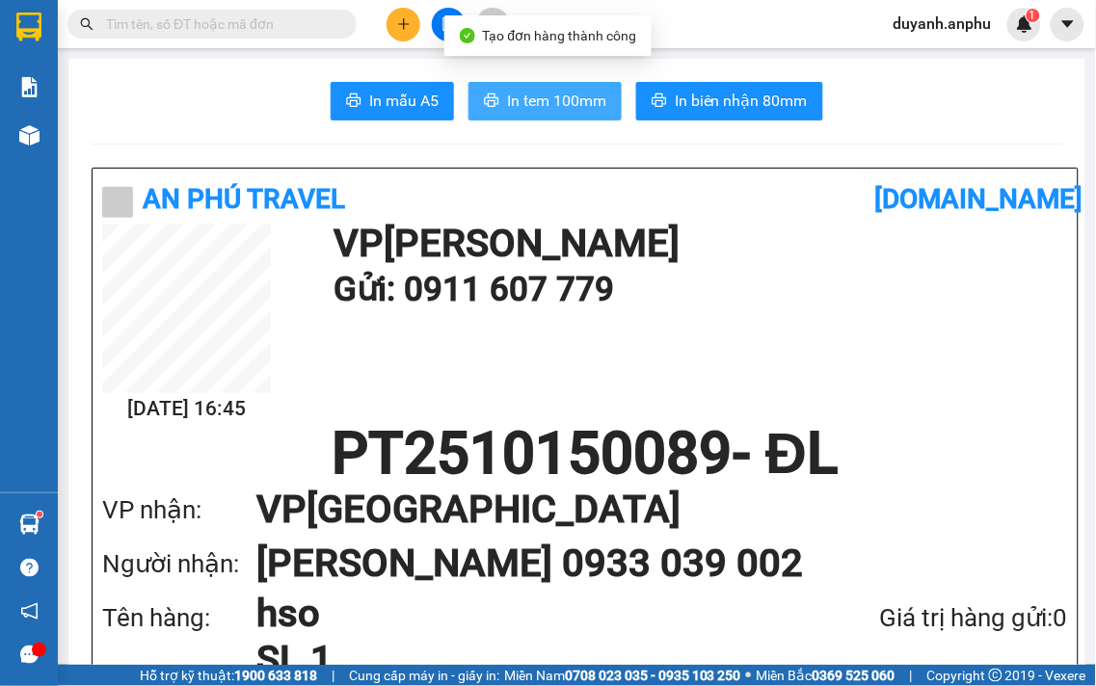
click at [550, 99] on span "In tem 100mm" at bounding box center [556, 101] width 99 height 24
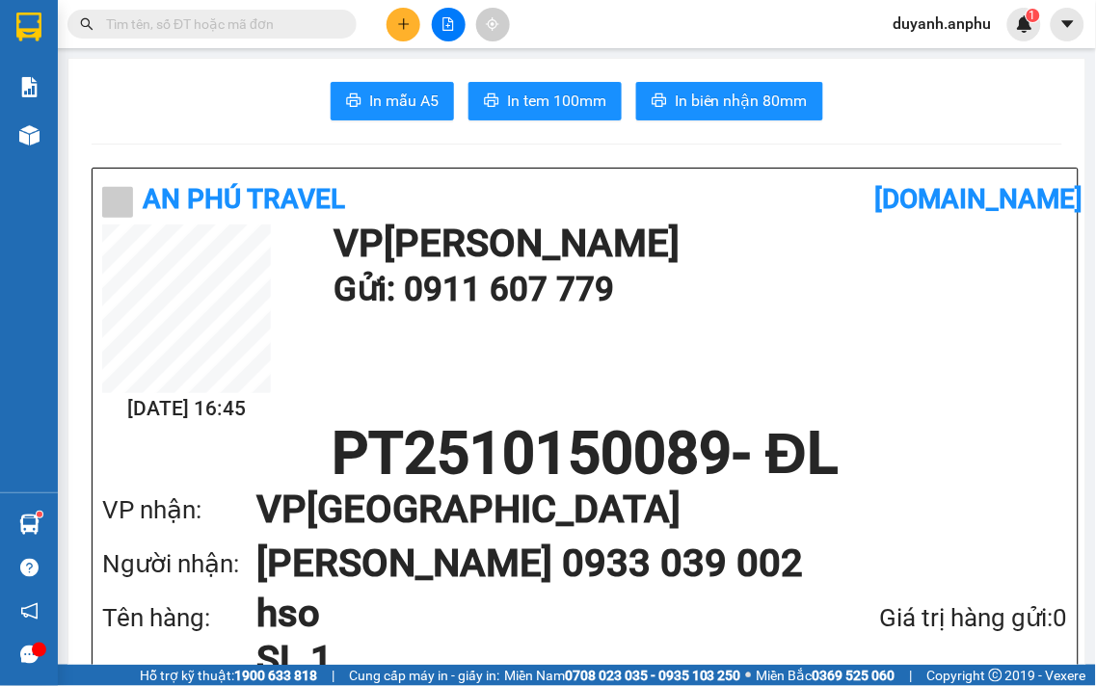
click at [295, 15] on input "text" at bounding box center [220, 23] width 228 height 21
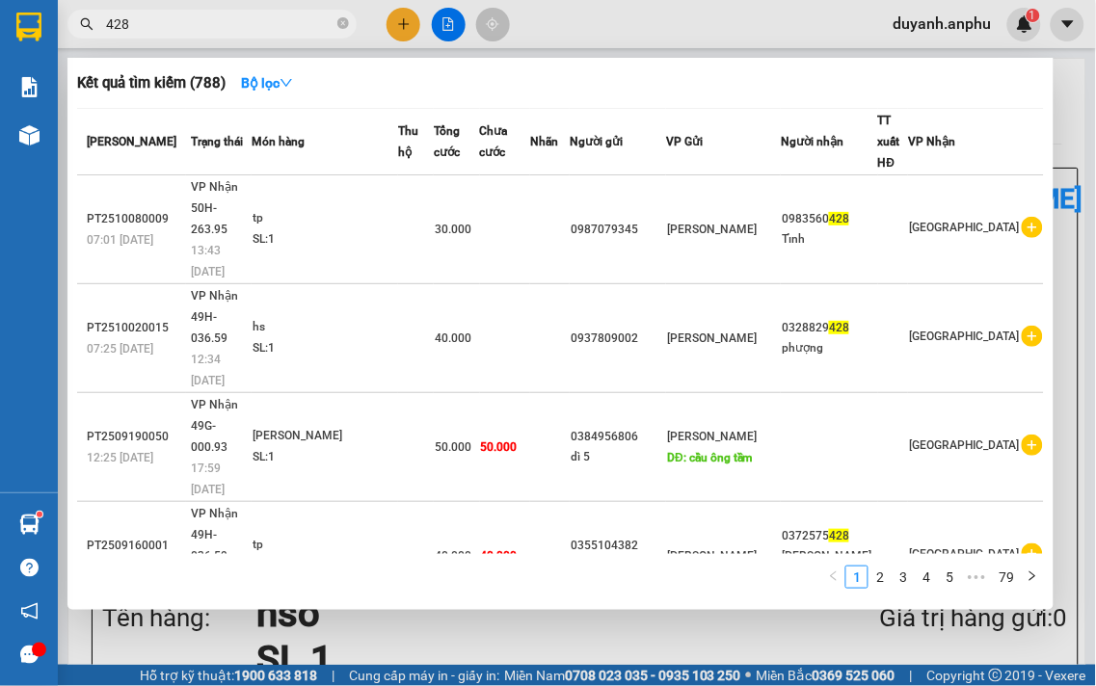
type input "428"
click at [402, 27] on div at bounding box center [548, 343] width 1096 height 686
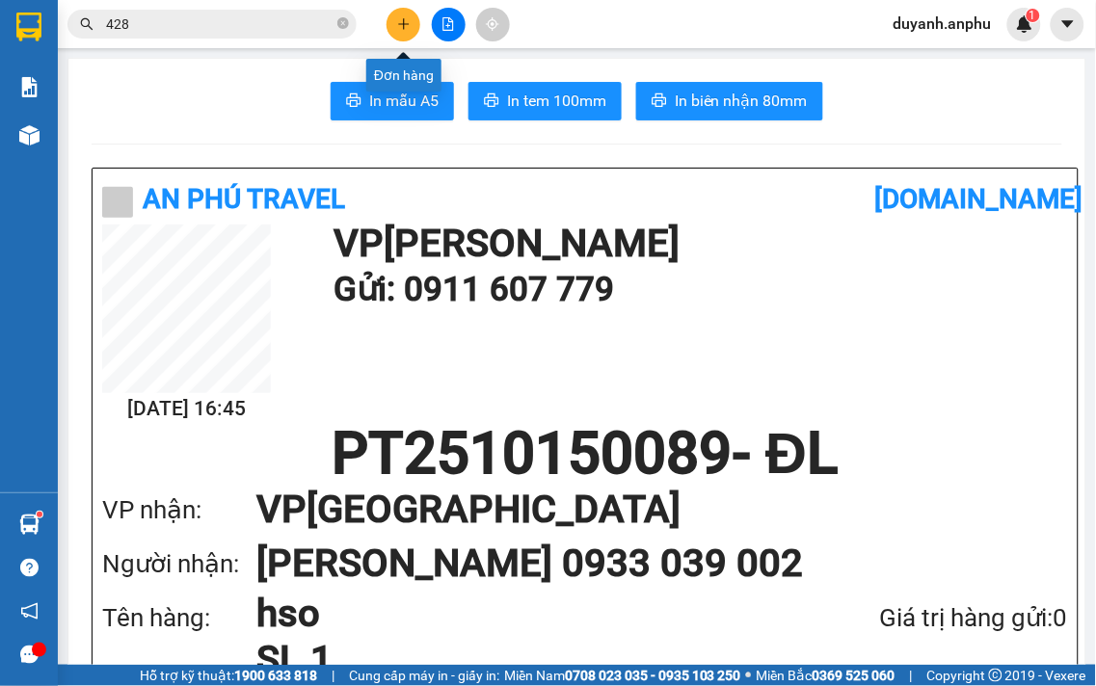
click at [405, 25] on icon "plus" at bounding box center [403, 23] width 13 height 13
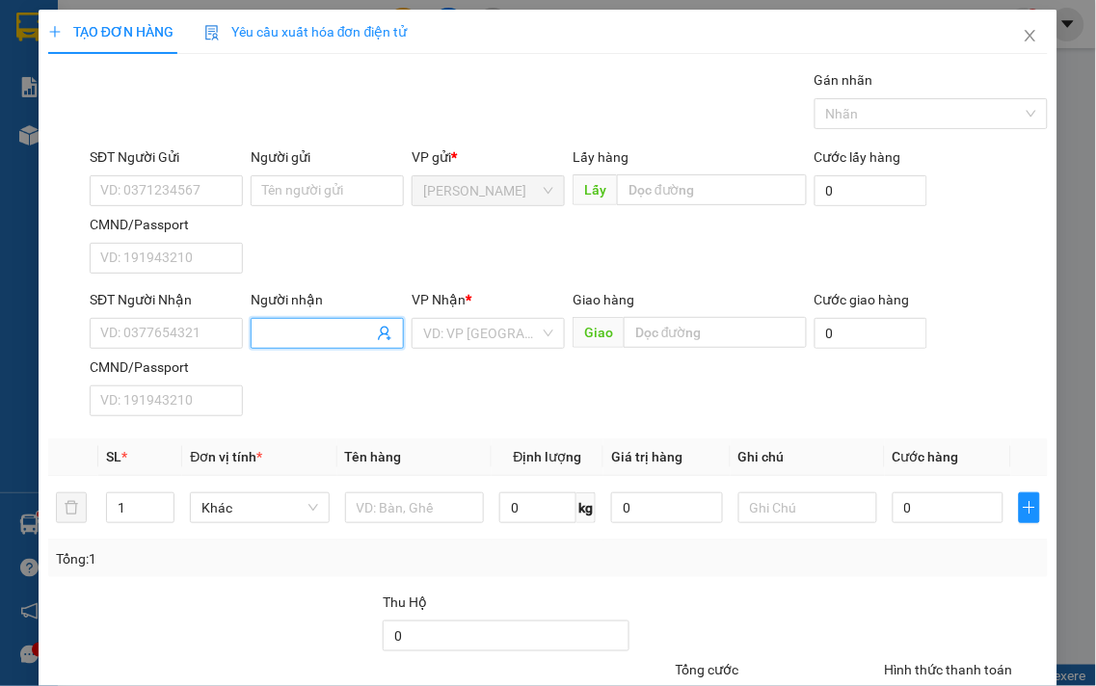
click at [286, 336] on input "Người nhận" at bounding box center [317, 333] width 111 height 21
type input "lan"
click at [197, 329] on input "SĐT Người Nhận" at bounding box center [166, 333] width 153 height 31
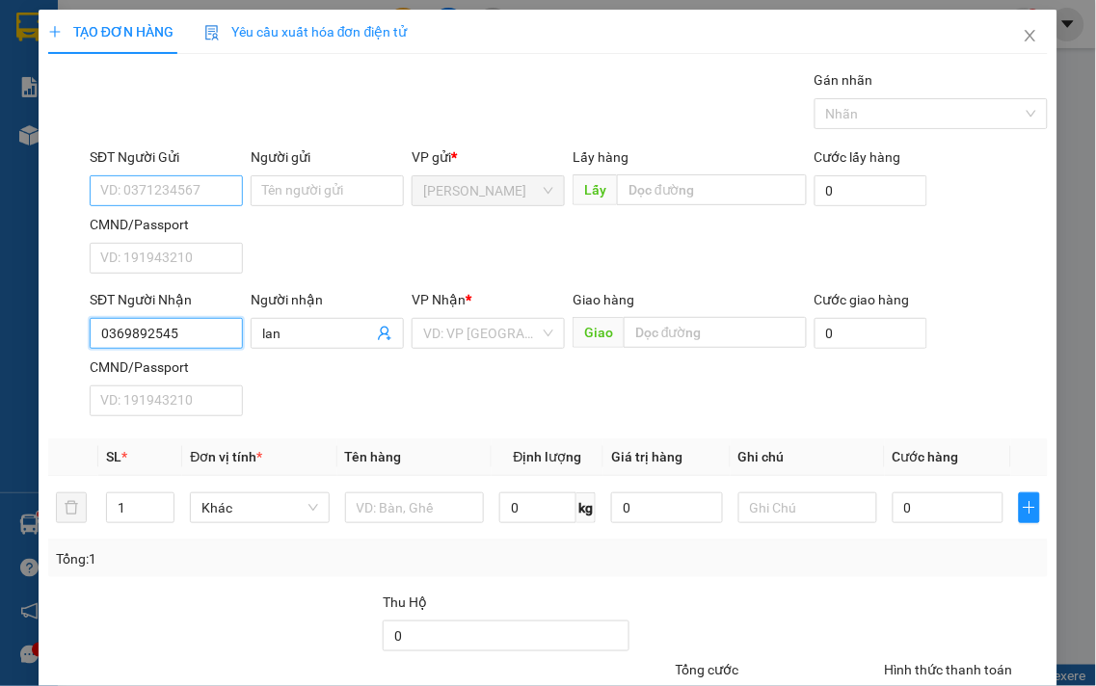
type input "0369892545"
click at [196, 189] on input "SĐT Người Gửi" at bounding box center [166, 190] width 153 height 31
type input "0945778456"
click at [523, 334] on input "search" at bounding box center [481, 333] width 117 height 29
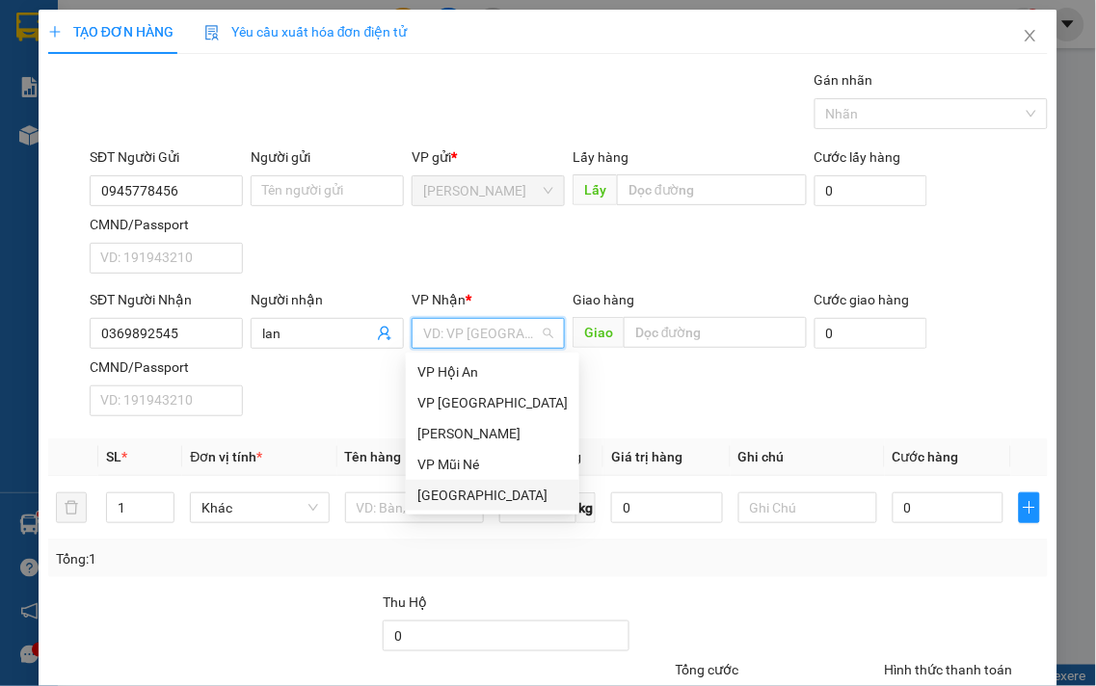
click at [463, 486] on div "[GEOGRAPHIC_DATA]" at bounding box center [492, 495] width 150 height 21
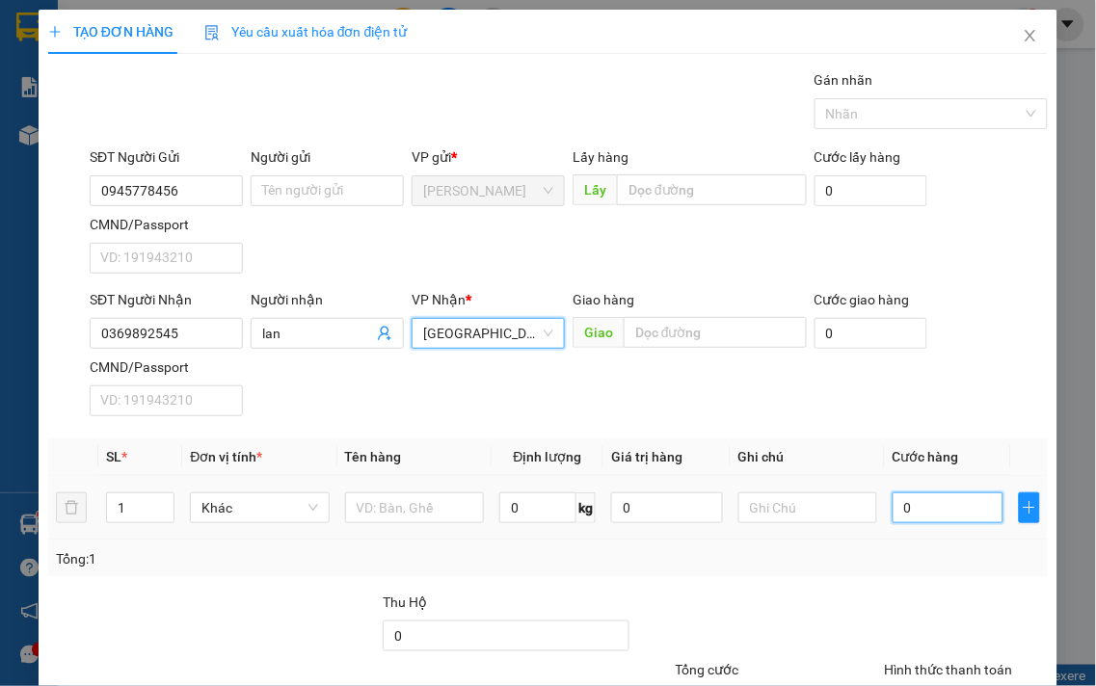
click at [940, 504] on input "0" at bounding box center [948, 508] width 111 height 31
type input "3"
type input "30"
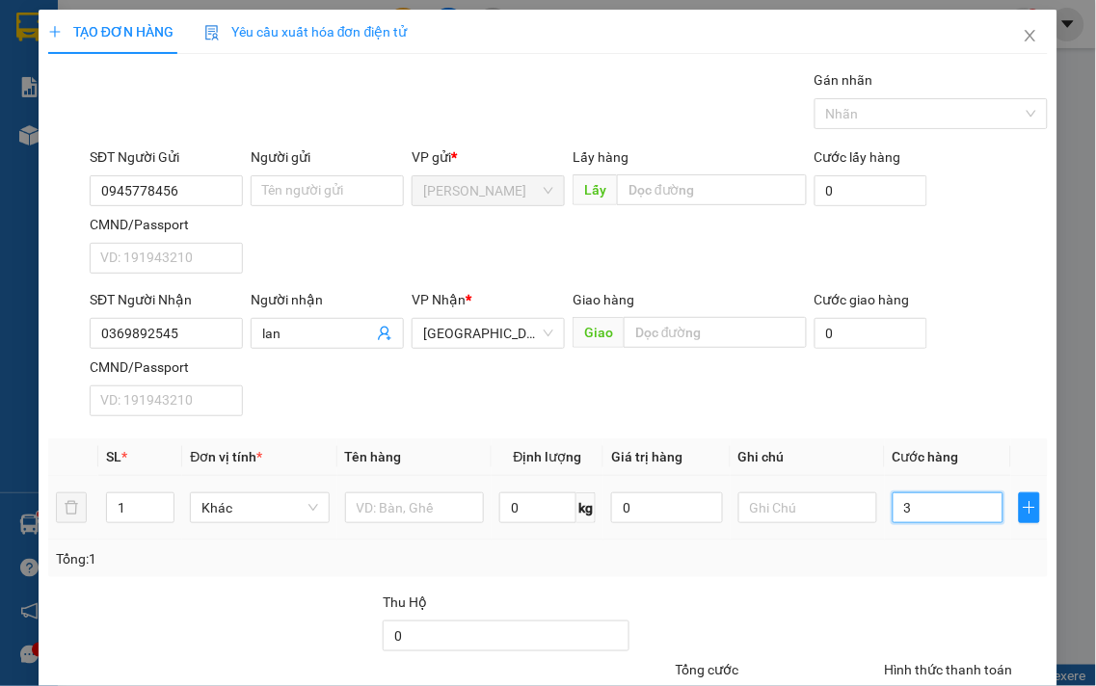
type input "30"
type input "30.000"
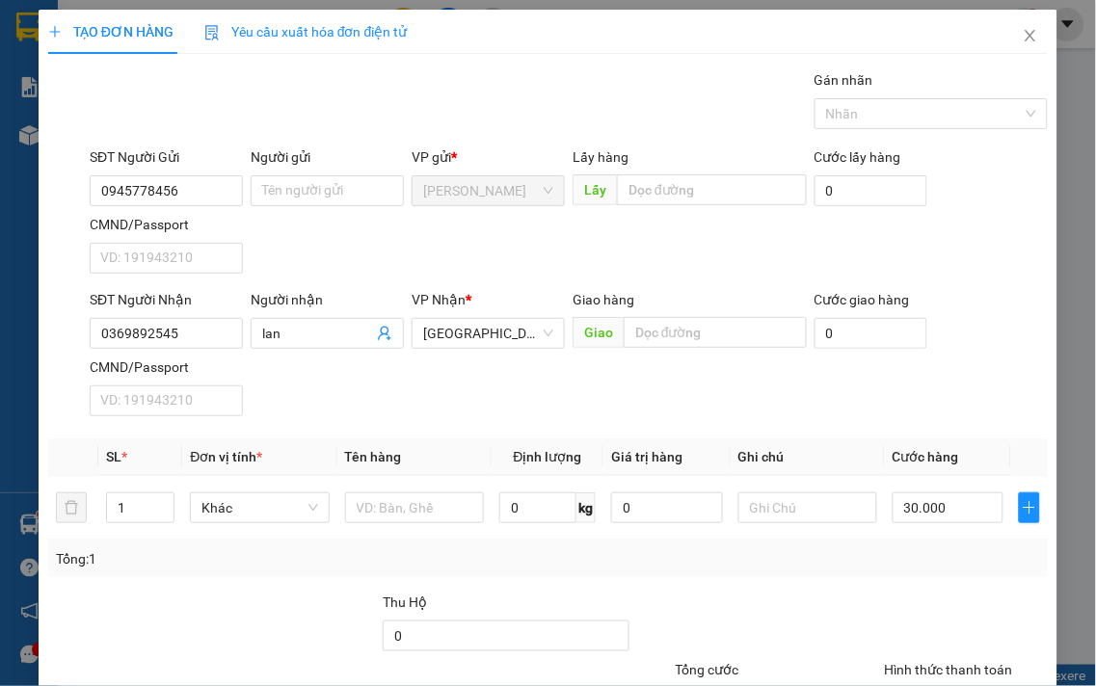
click at [752, 565] on div "Tổng: 1" at bounding box center [548, 559] width 984 height 21
click at [437, 517] on input "text" at bounding box center [414, 508] width 139 height 31
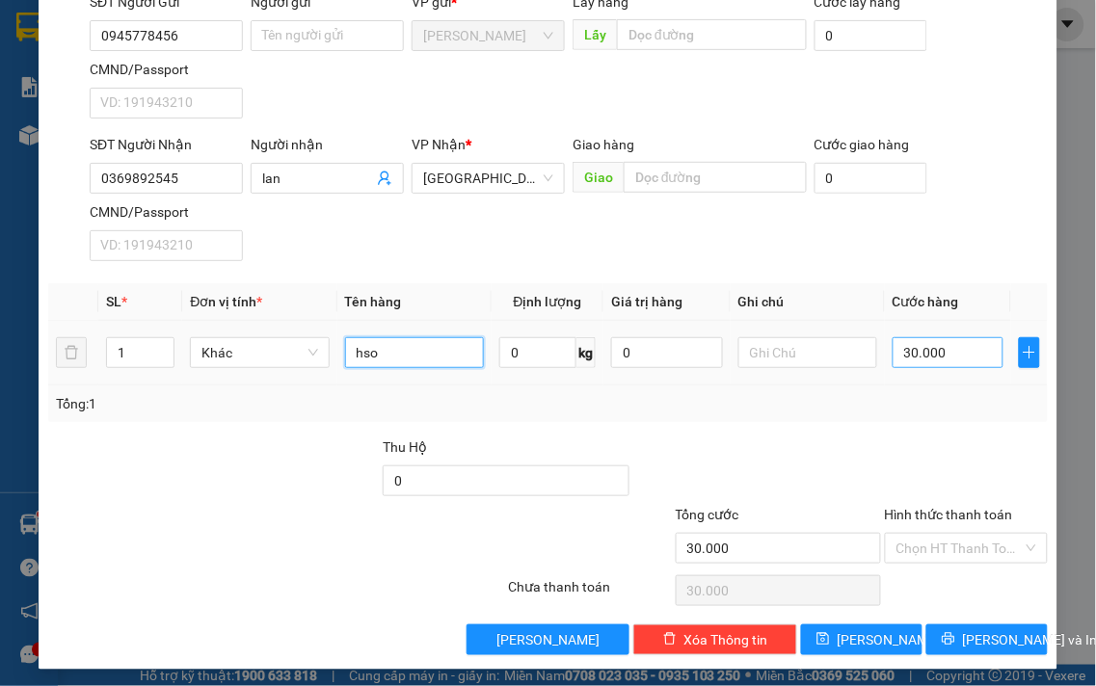
scroll to position [161, 0]
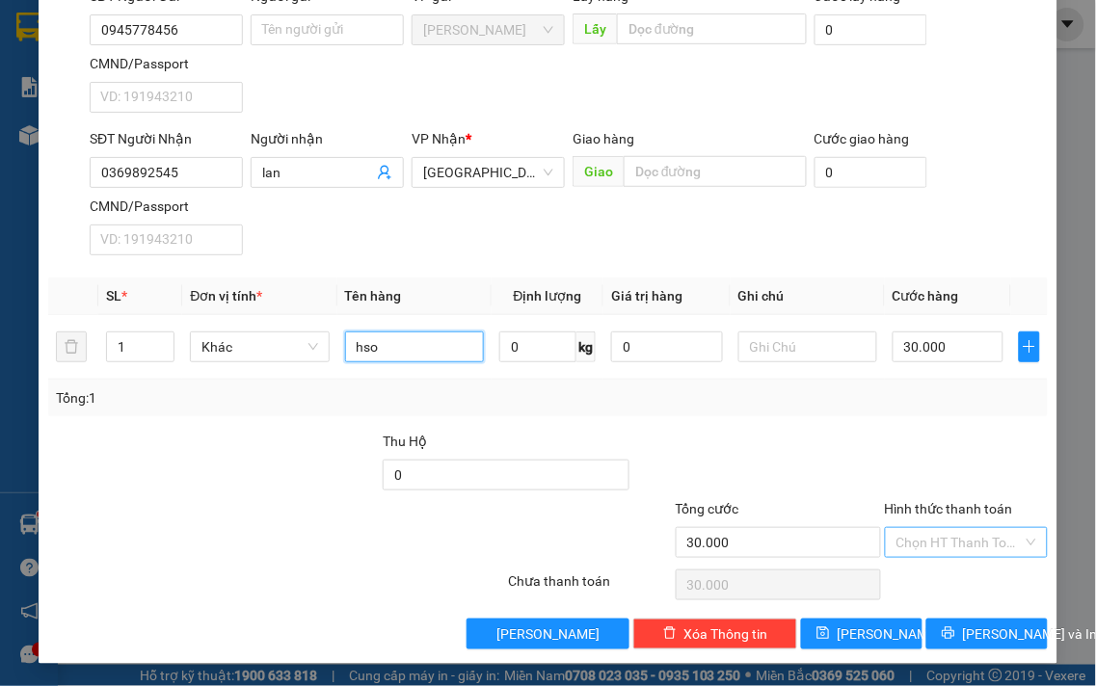
type input "hso"
click at [972, 543] on input "Hình thức thanh toán" at bounding box center [960, 542] width 127 height 29
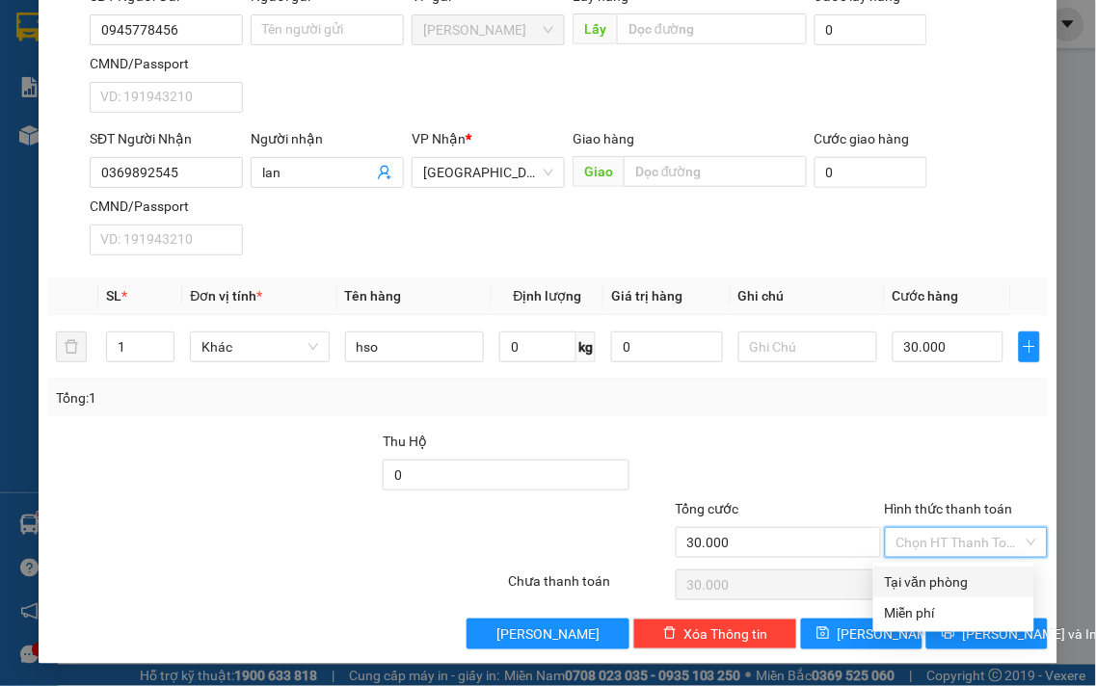
click at [955, 580] on div "Tại văn phòng" at bounding box center [954, 582] width 138 height 21
type input "0"
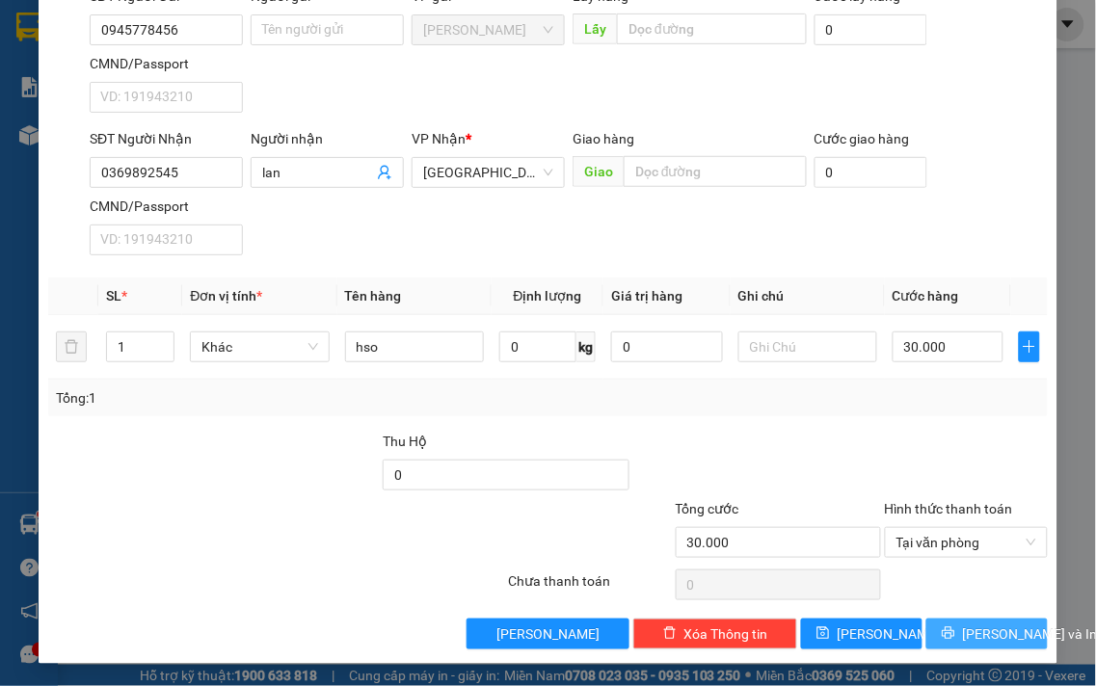
click at [967, 633] on span "[PERSON_NAME] và In" at bounding box center [1030, 634] width 135 height 21
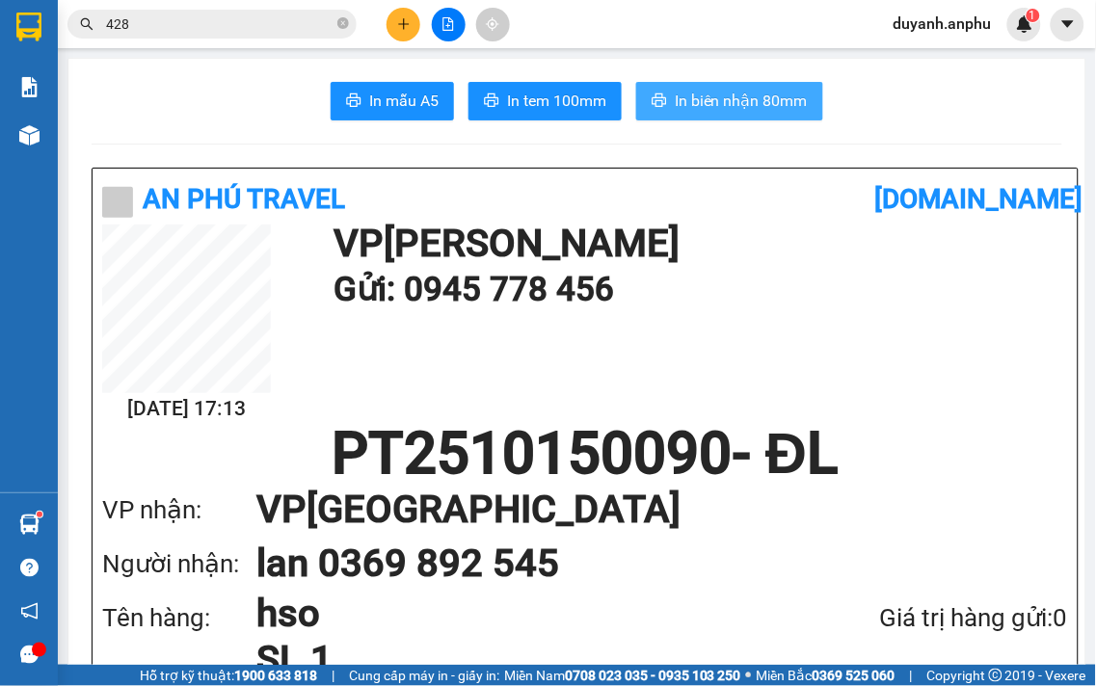
click at [736, 98] on span "In biên nhận 80mm" at bounding box center [741, 101] width 133 height 24
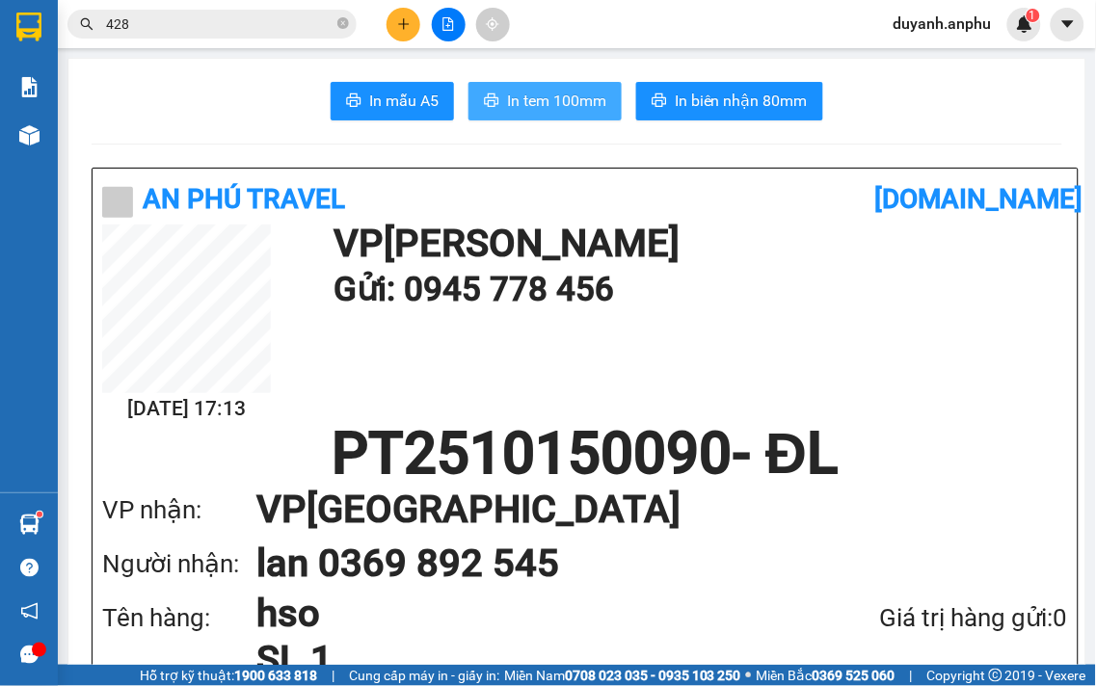
click at [527, 87] on button "In tem 100mm" at bounding box center [545, 101] width 153 height 39
click at [189, 22] on input "428" at bounding box center [220, 23] width 228 height 21
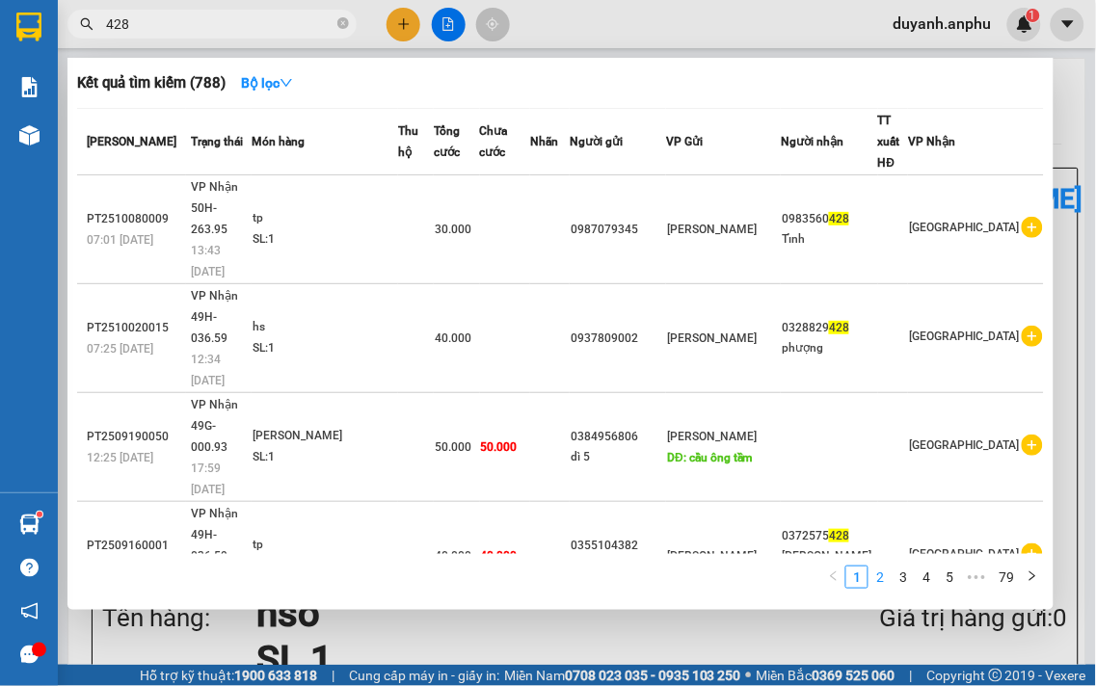
click at [880, 575] on link "2" at bounding box center [880, 577] width 21 height 21
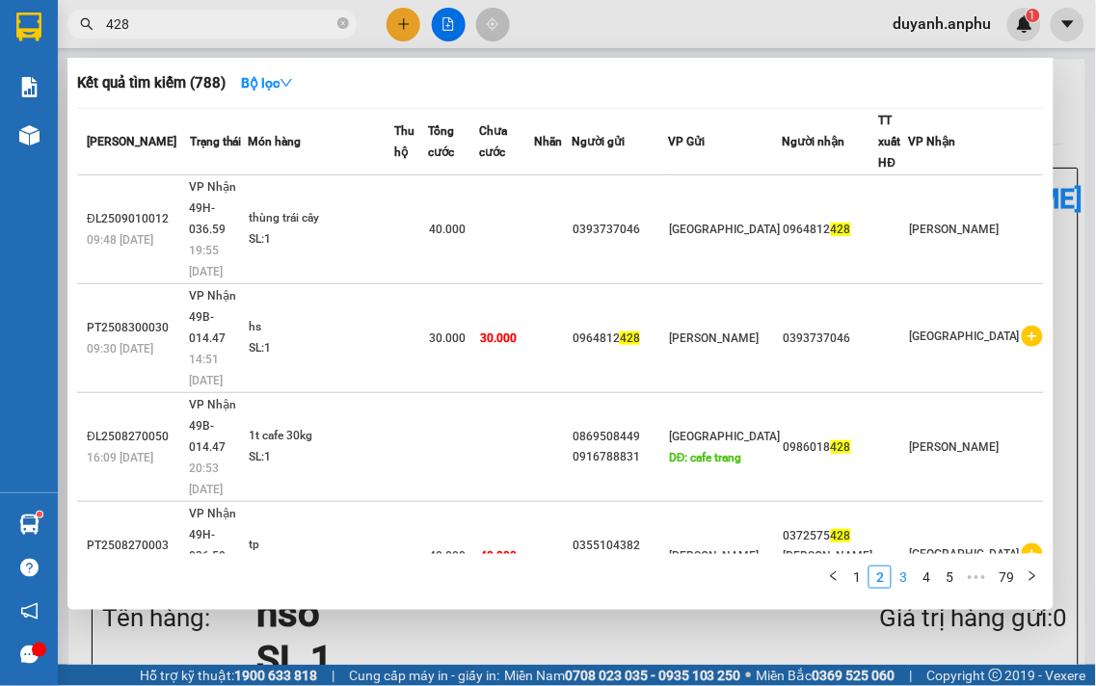
click at [904, 582] on link "3" at bounding box center [903, 577] width 21 height 21
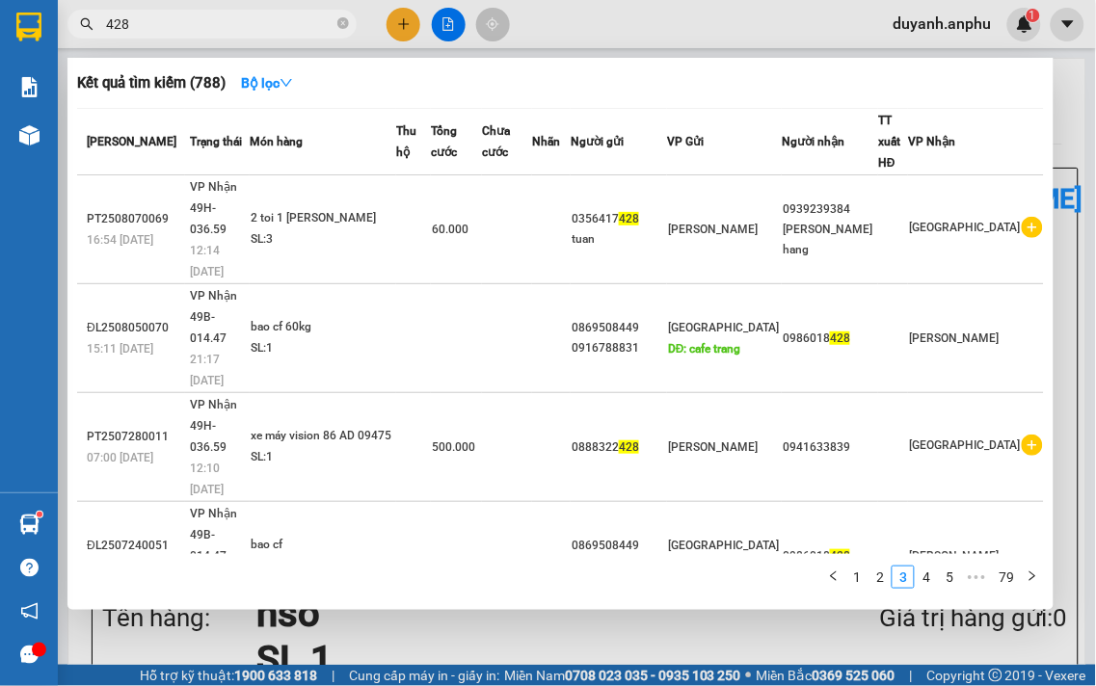
click at [102, 25] on span "428" at bounding box center [211, 24] width 289 height 29
click at [108, 25] on input "428" at bounding box center [220, 23] width 228 height 21
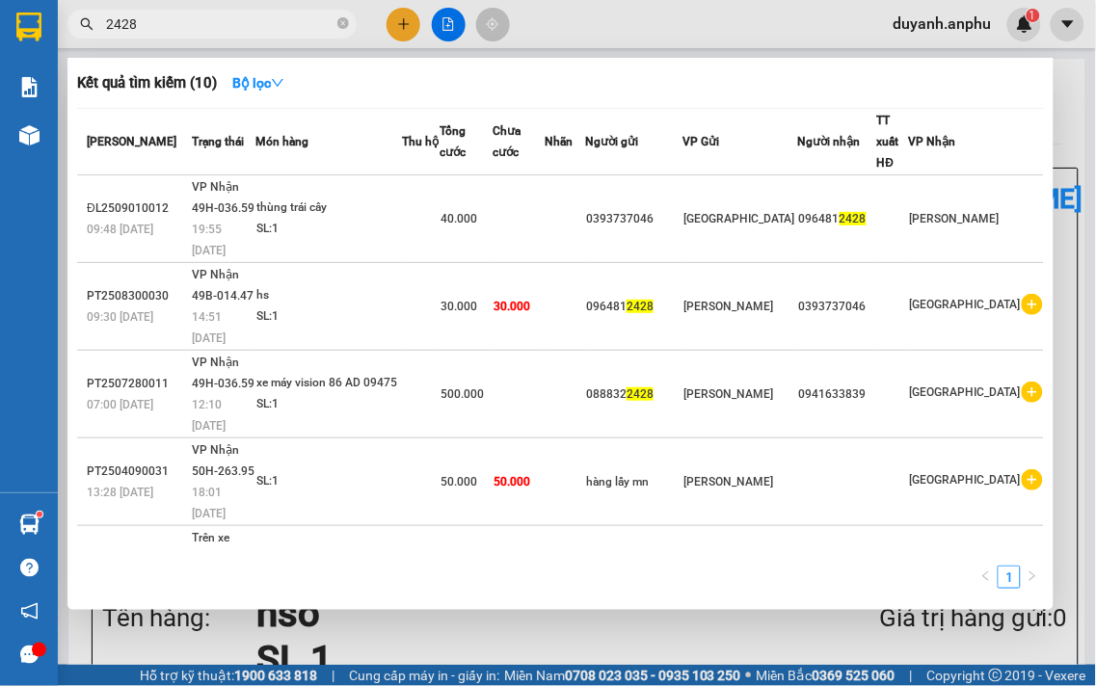
type input "2428"
click at [403, 23] on div at bounding box center [548, 343] width 1096 height 686
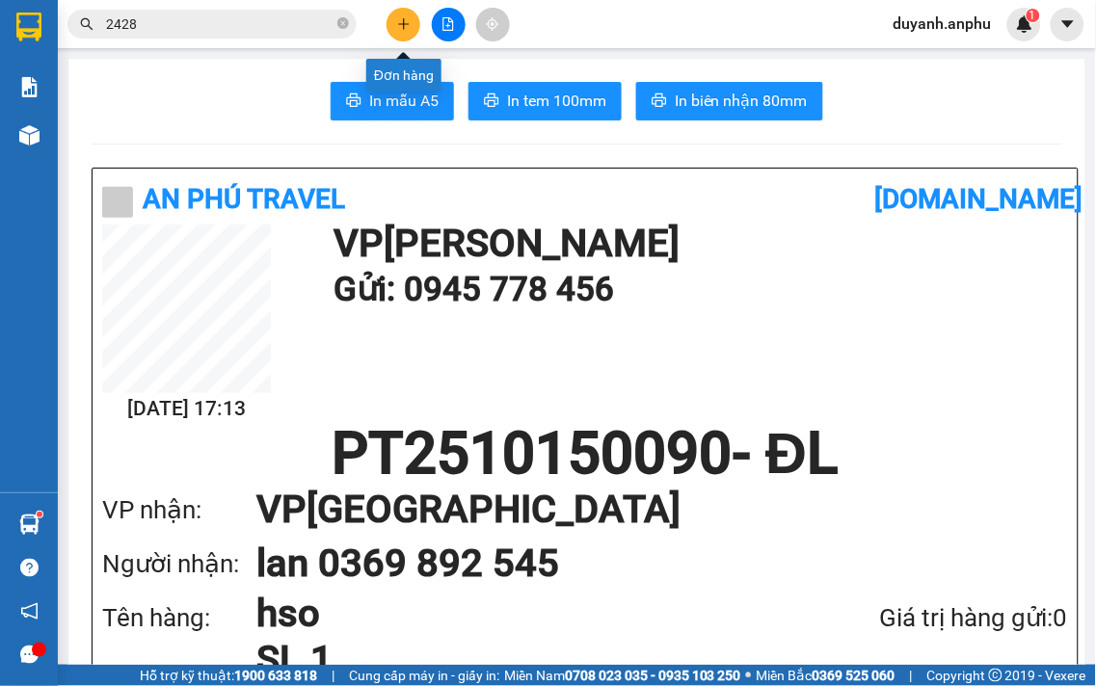
click at [403, 23] on icon "plus" at bounding box center [403, 23] width 11 height 1
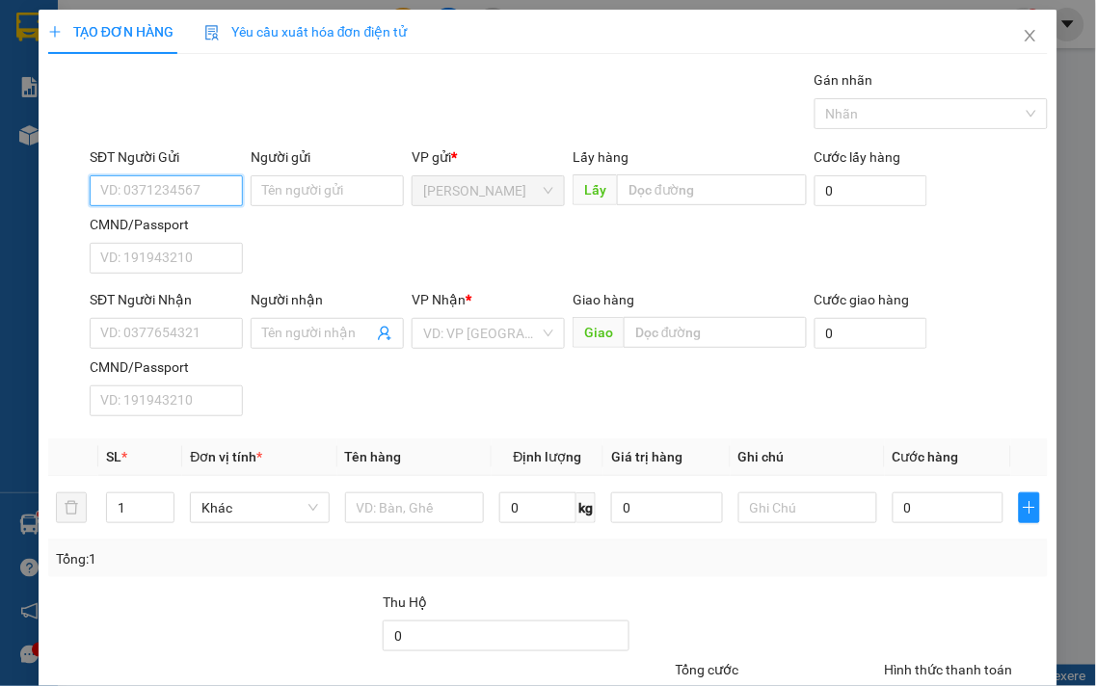
click at [205, 180] on input "SĐT Người Gửi" at bounding box center [166, 190] width 153 height 31
drag, startPoint x: 181, startPoint y: 178, endPoint x: 80, endPoint y: 177, distance: 101.2
click at [80, 177] on div "SĐT Người Gửi 0971111 Người gửi Tên người gửi VP gửi * [PERSON_NAME] [PERSON_NA…" at bounding box center [548, 214] width 1004 height 135
click at [175, 228] on div "0971111110 - tâm" at bounding box center [164, 229] width 128 height 21
type input "0971111110"
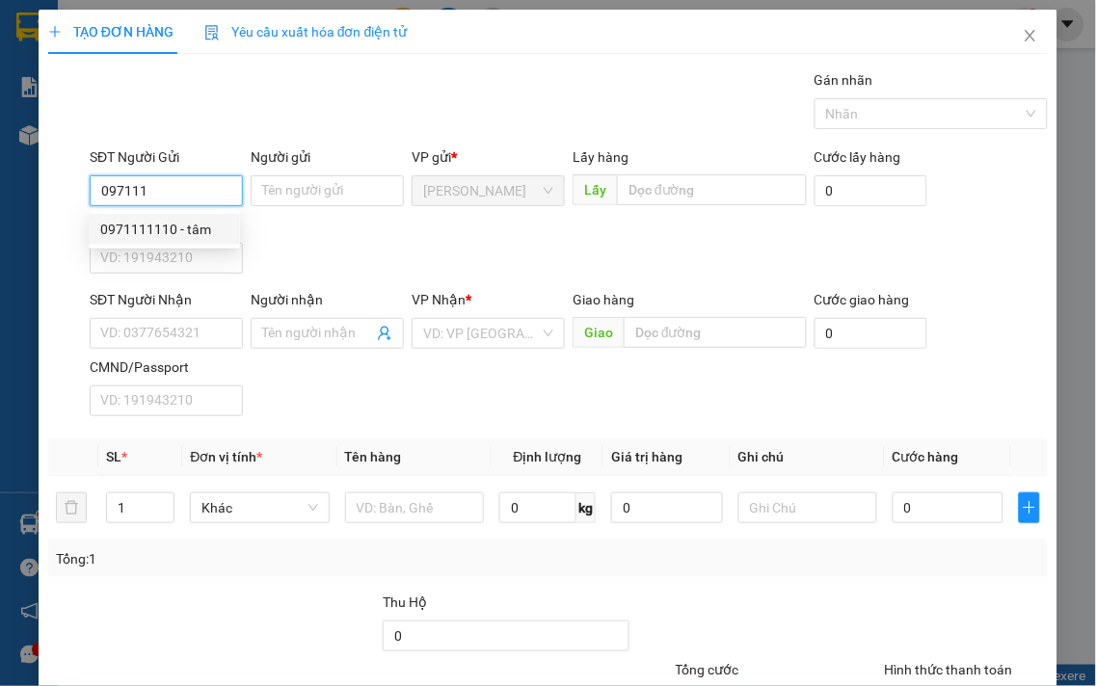
type input "tâm"
type input "0969238999"
type input "Cẩm đào"
type input "Cxmh"
type input "40.000"
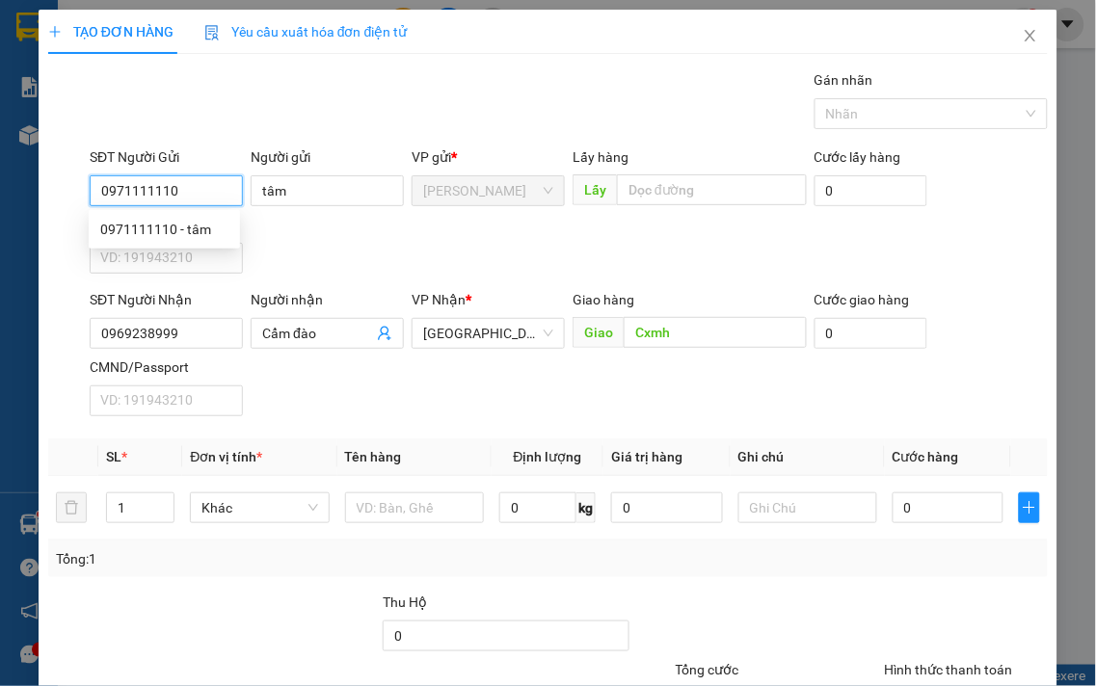
type input "40.000"
type input "0971111110"
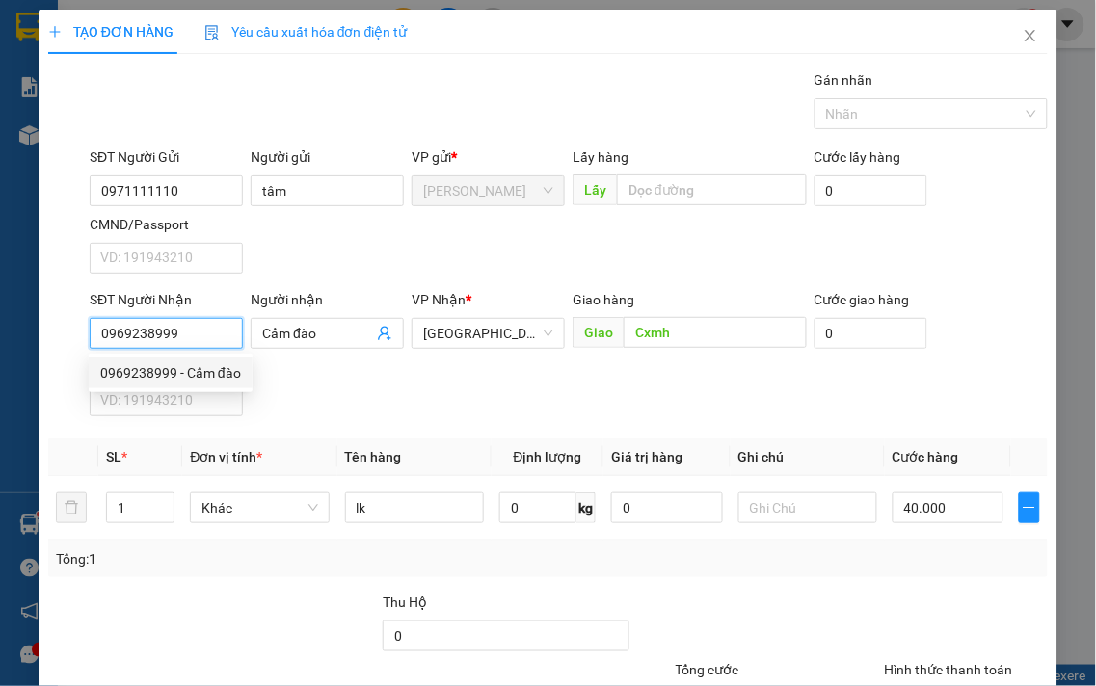
drag, startPoint x: 204, startPoint y: 329, endPoint x: 85, endPoint y: 336, distance: 119.7
click at [86, 336] on div "SĐT Người [PERSON_NAME] 0969238999" at bounding box center [166, 322] width 161 height 67
type input "0929090929"
click at [197, 377] on div "0929090929 - [PERSON_NAME]" at bounding box center [195, 373] width 190 height 21
type input "trình"
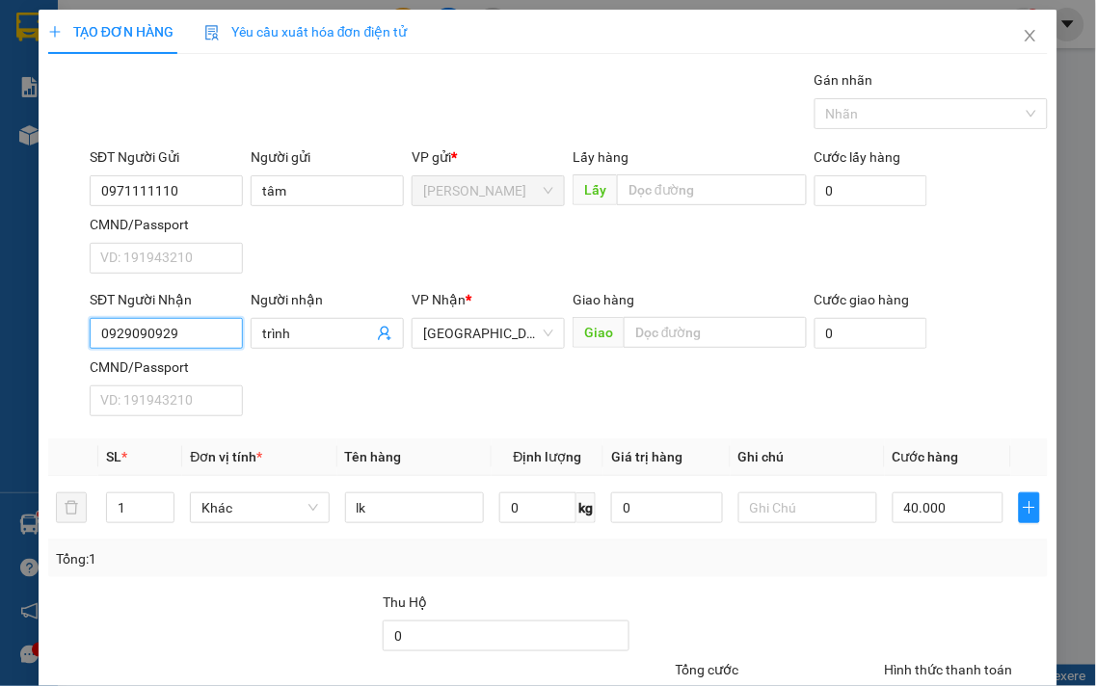
type input "0929090929"
type input "0"
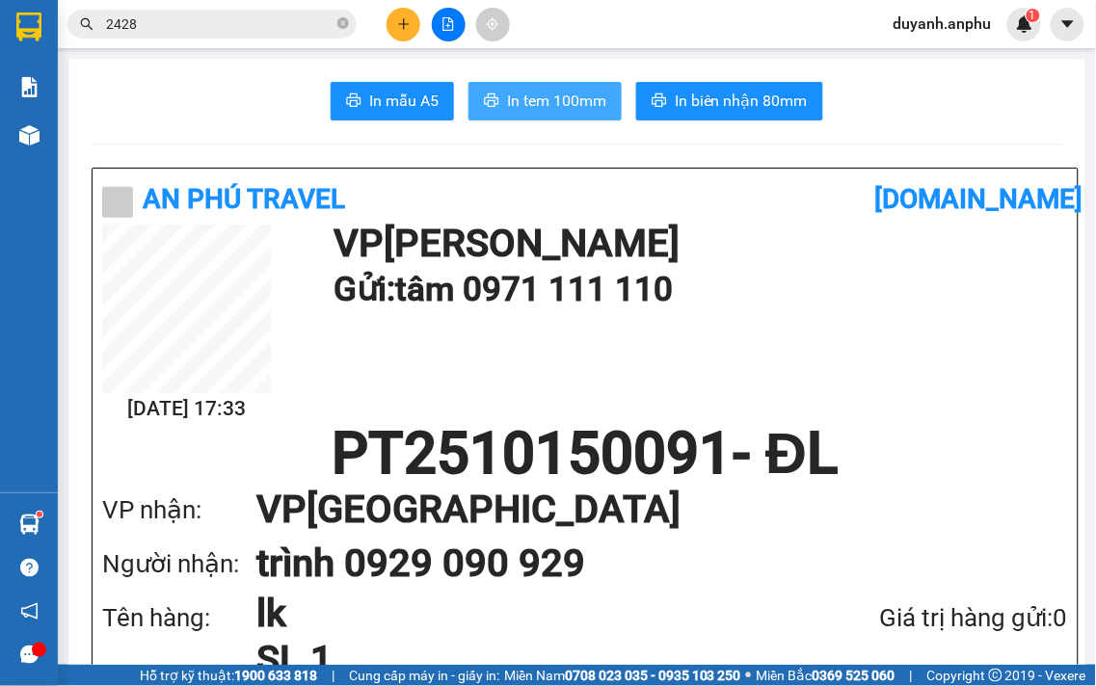
click at [540, 100] on span "In tem 100mm" at bounding box center [556, 101] width 99 height 24
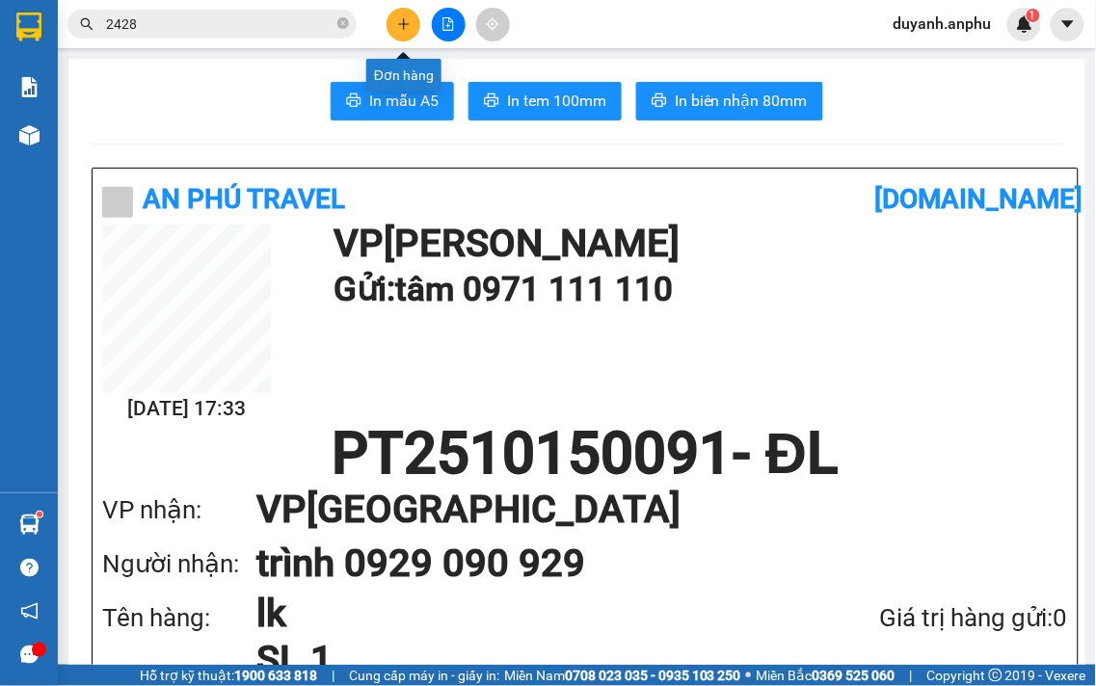
click at [413, 16] on button at bounding box center [404, 25] width 34 height 34
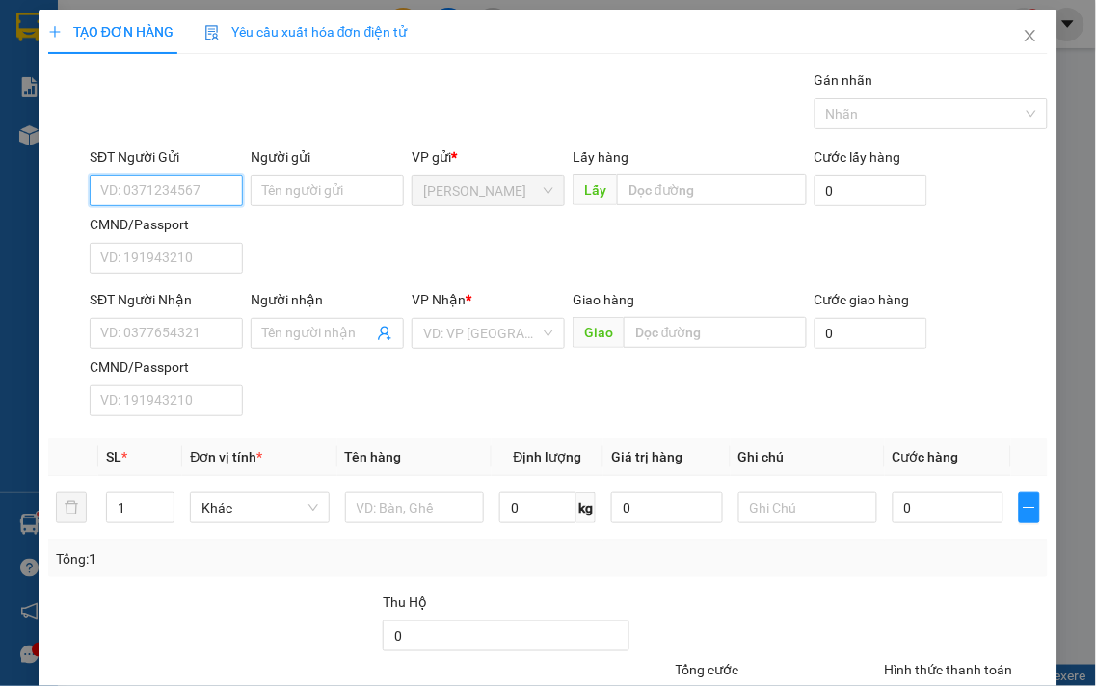
click at [196, 196] on input "SĐT Người Gửi" at bounding box center [166, 190] width 153 height 31
click at [176, 194] on input "SĐT Người Gửi" at bounding box center [166, 190] width 153 height 31
type input "0943133177"
click at [188, 223] on div "0943133177 - Kiều" at bounding box center [164, 229] width 128 height 21
type input "Kiều"
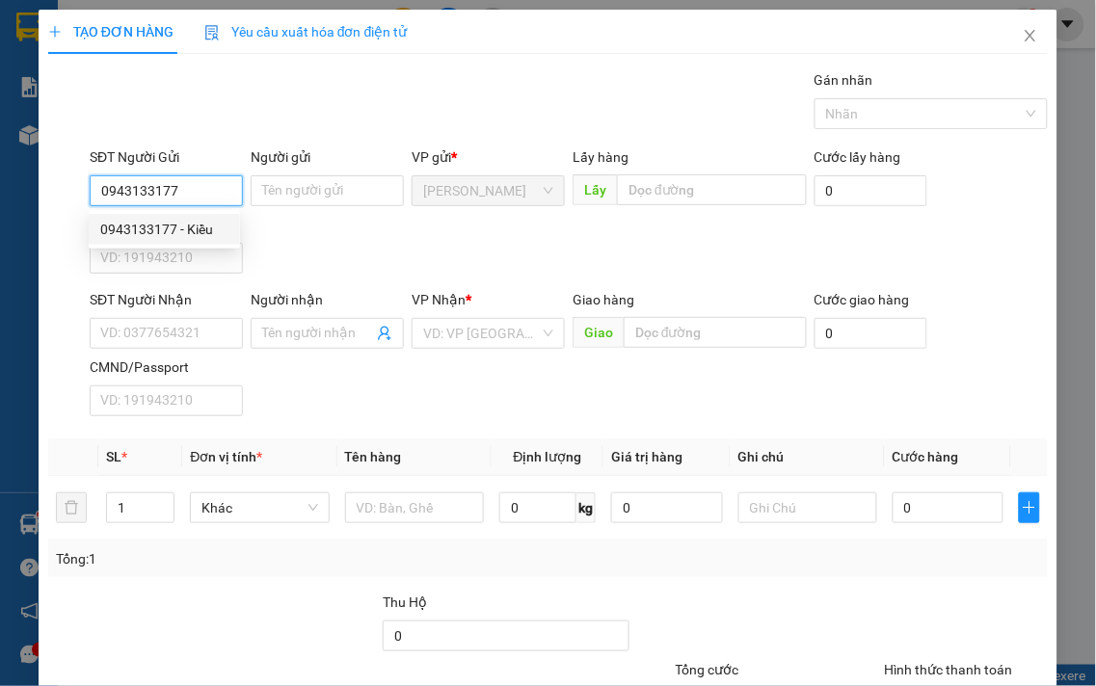
type input "0903739971"
type input "bình"
type input "30.000"
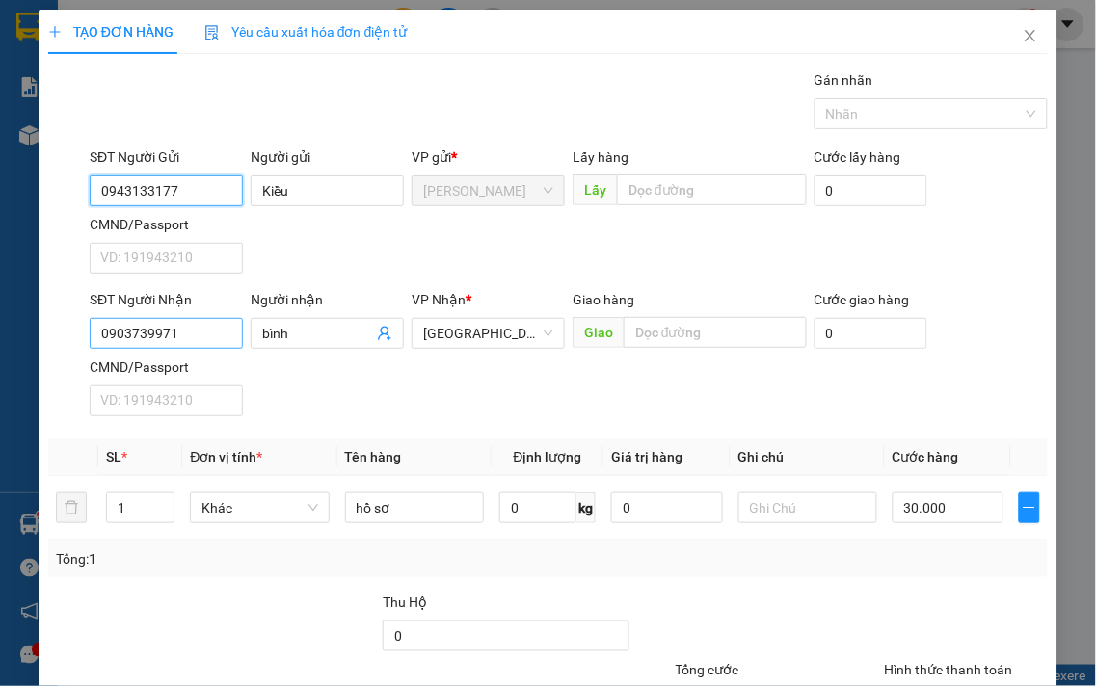
type input "0943133177"
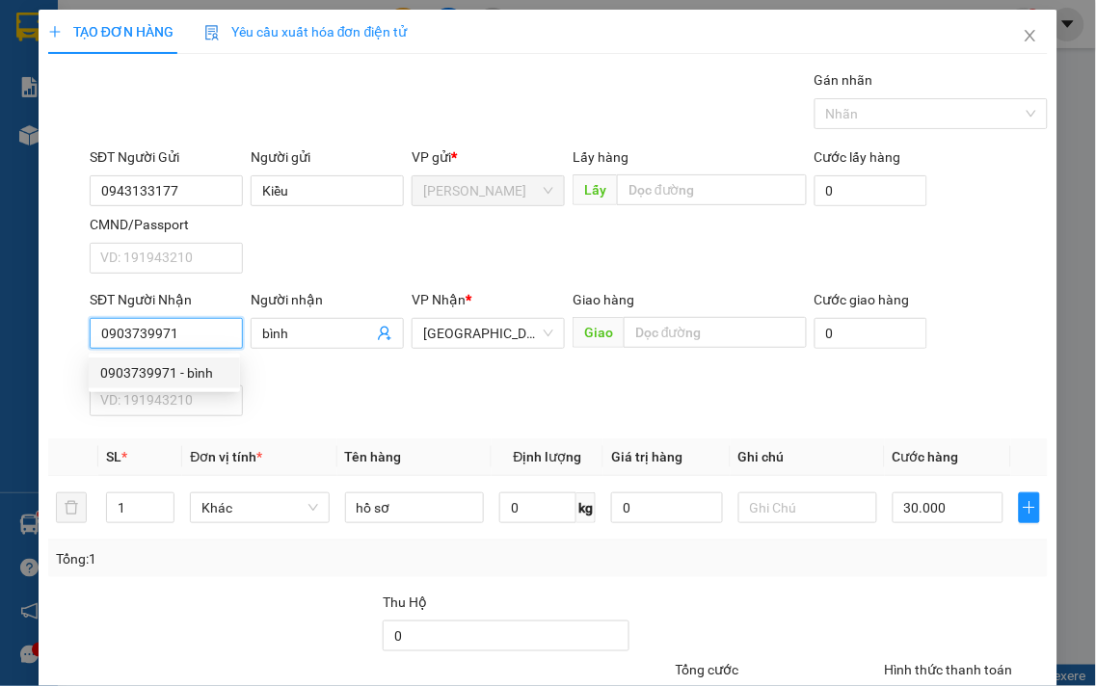
drag, startPoint x: 225, startPoint y: 335, endPoint x: 14, endPoint y: 336, distance: 210.2
click at [14, 336] on div "TẠO ĐƠN HÀNG Yêu cầu xuất [PERSON_NAME] điện tử Transit Pickup Surcharge Ids Tr…" at bounding box center [548, 343] width 1096 height 686
drag, startPoint x: 302, startPoint y: 326, endPoint x: 224, endPoint y: 329, distance: 78.2
click at [224, 329] on div "SĐT Người [PERSON_NAME]: 0377654321 Người [PERSON_NAME] [PERSON_NAME] [PERSON_N…" at bounding box center [569, 356] width 966 height 135
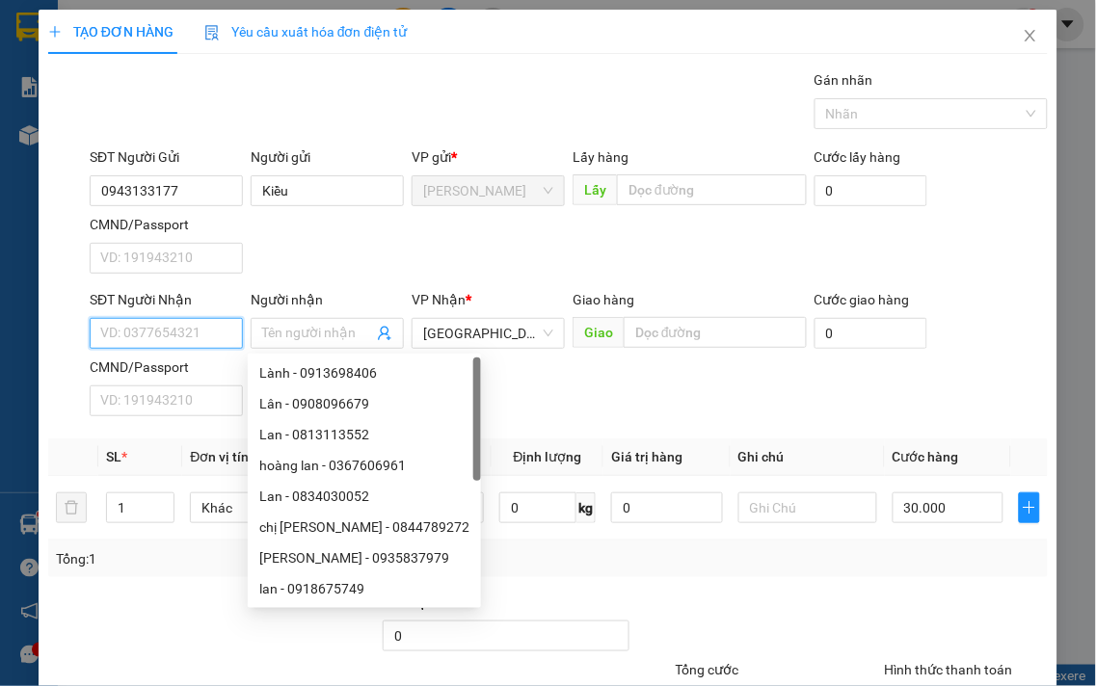
click at [224, 329] on input "SĐT Người Nhận" at bounding box center [166, 333] width 153 height 31
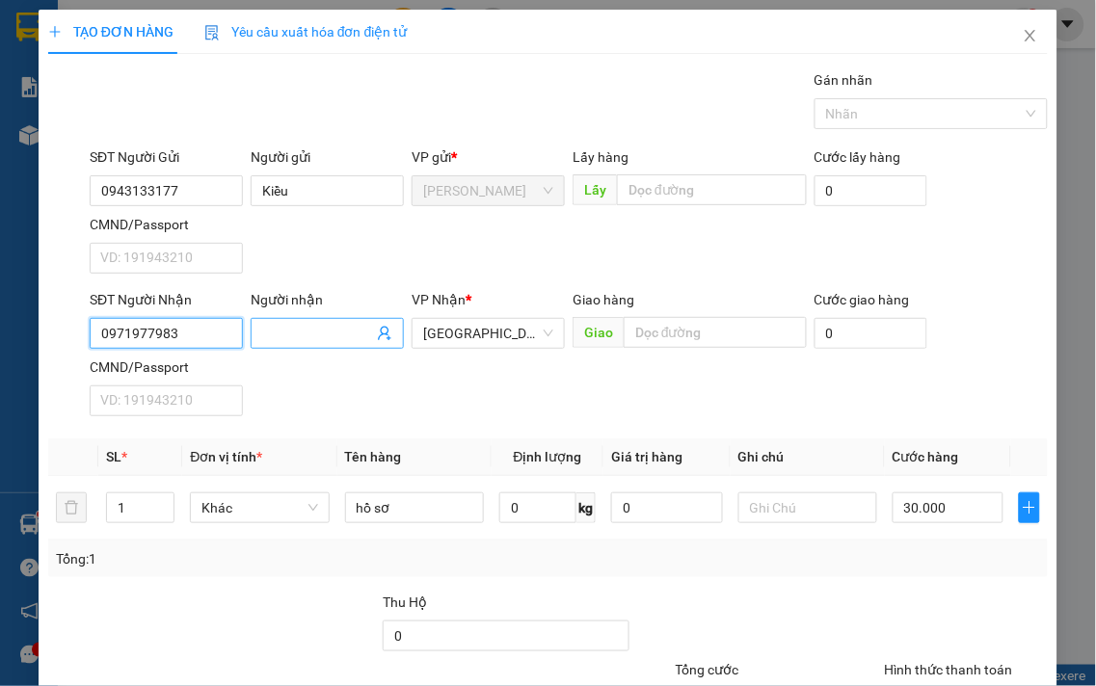
type input "0971977983"
click at [299, 331] on input "Người nhận" at bounding box center [317, 333] width 111 height 21
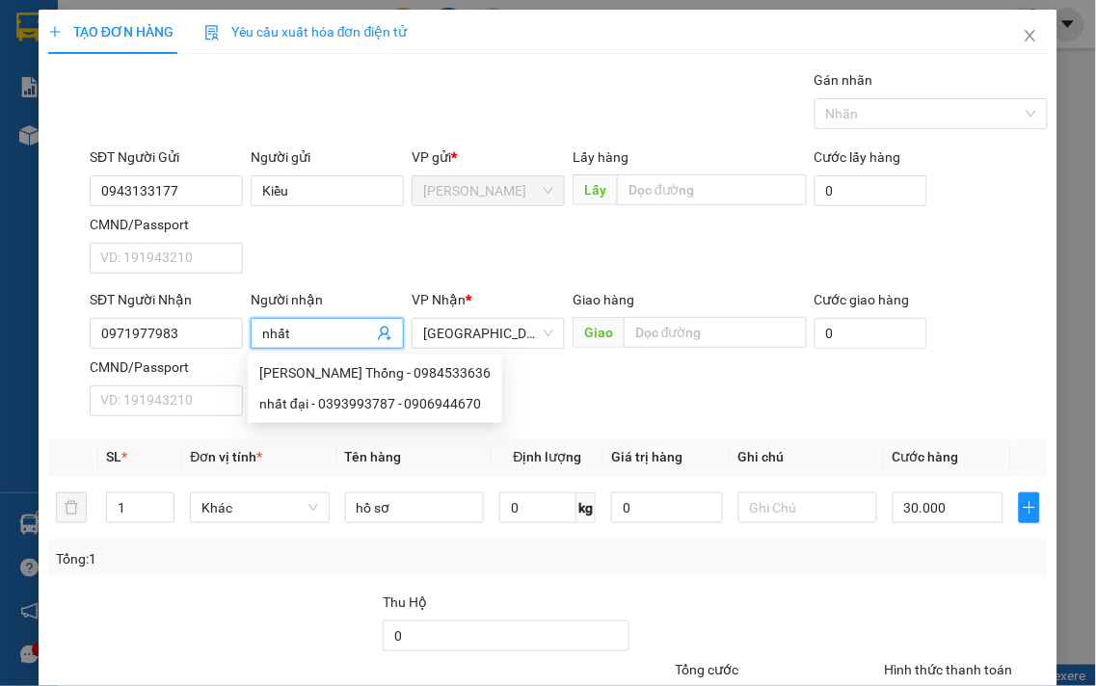
type input "nhất"
click at [544, 239] on div "SĐT Người Gửi 0943133177 Người gửi Kiều VP gửi * [PERSON_NAME] [PERSON_NAME] hà…" at bounding box center [569, 214] width 966 height 135
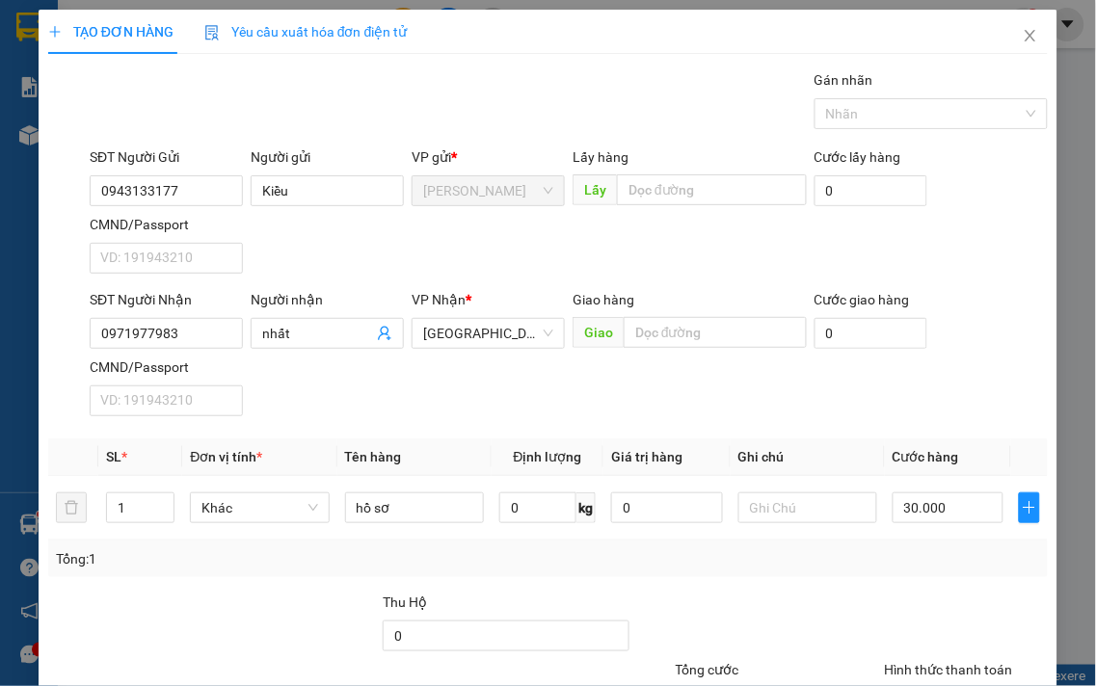
type input "0"
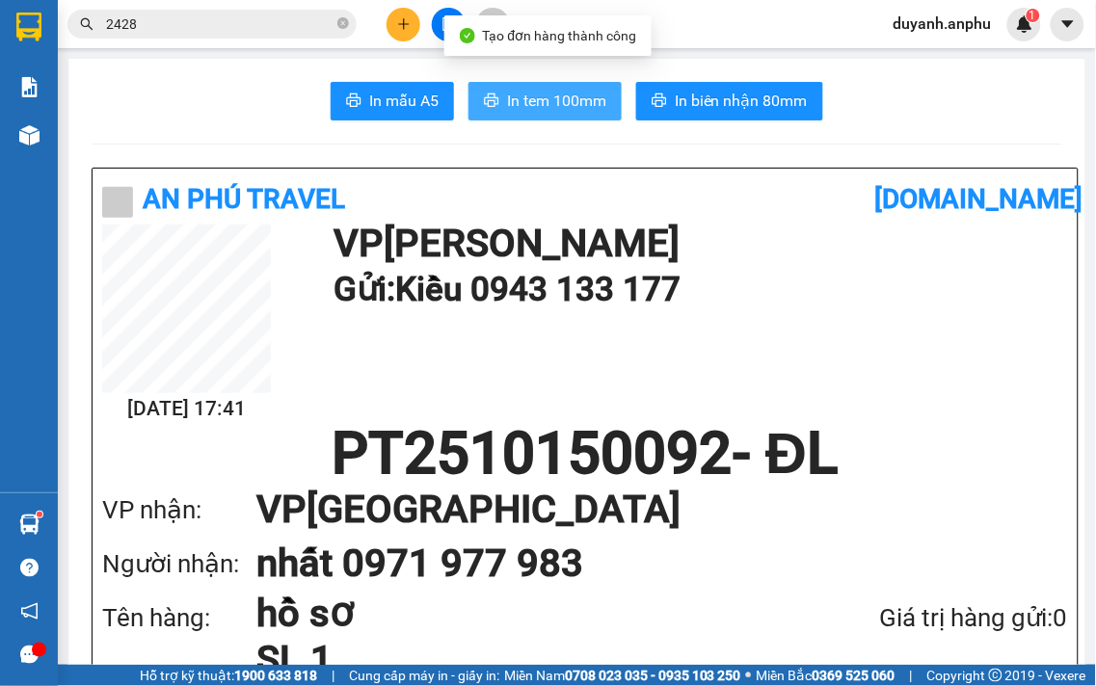
click at [572, 102] on span "In tem 100mm" at bounding box center [556, 101] width 99 height 24
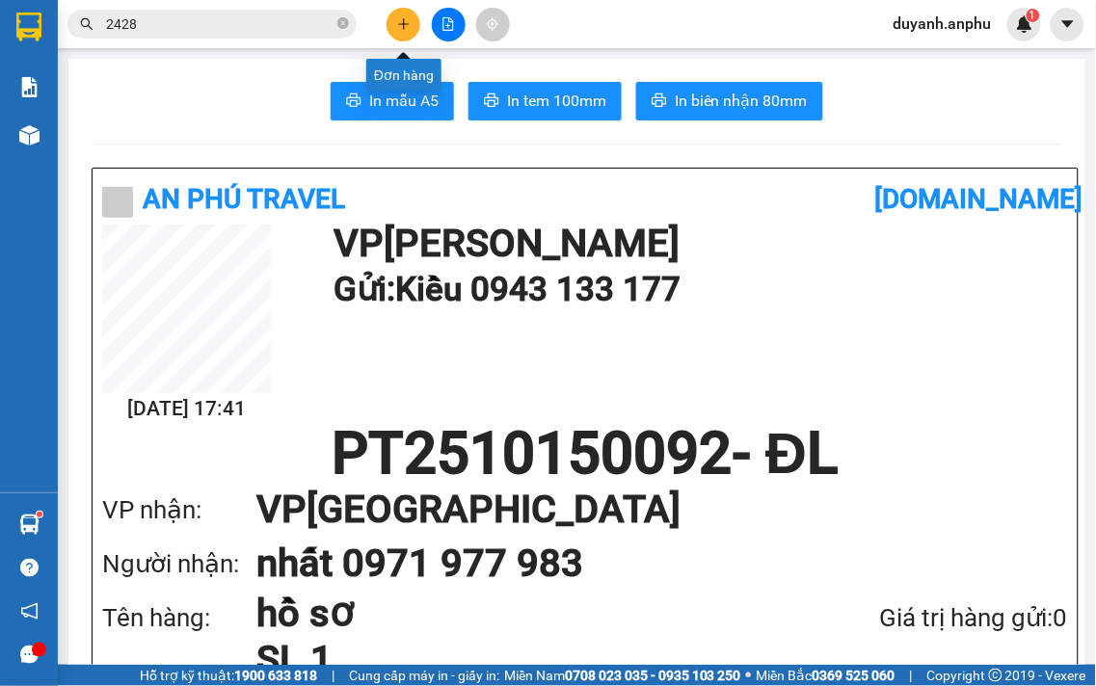
click at [402, 19] on icon "plus" at bounding box center [403, 23] width 13 height 13
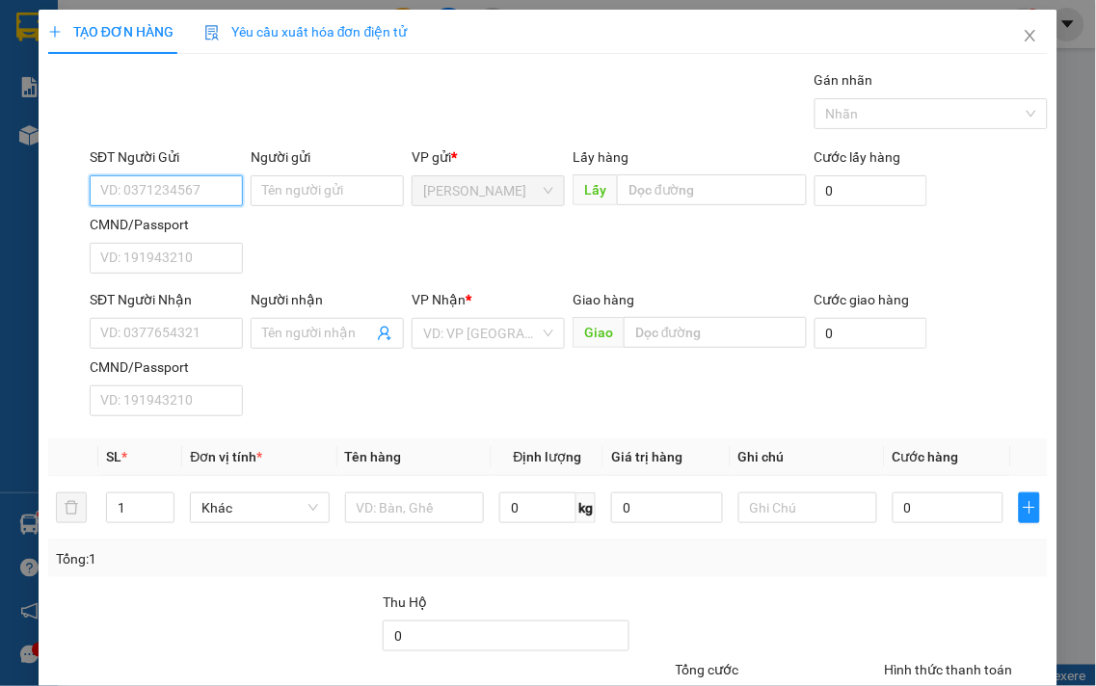
click at [187, 189] on input "SĐT Người Gửi" at bounding box center [166, 190] width 153 height 31
